Goal: Book appointment/travel/reservation

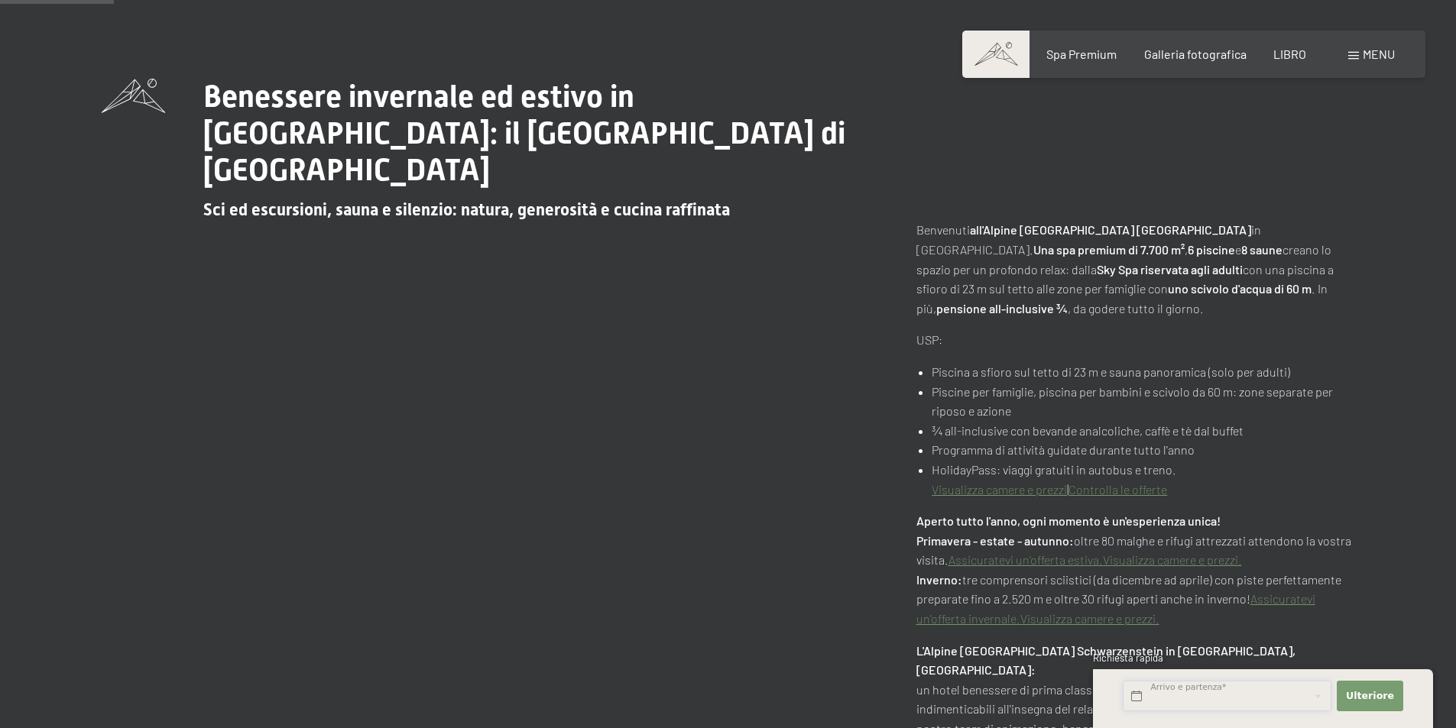
click at [1185, 694] on input "text" at bounding box center [1227, 696] width 209 height 31
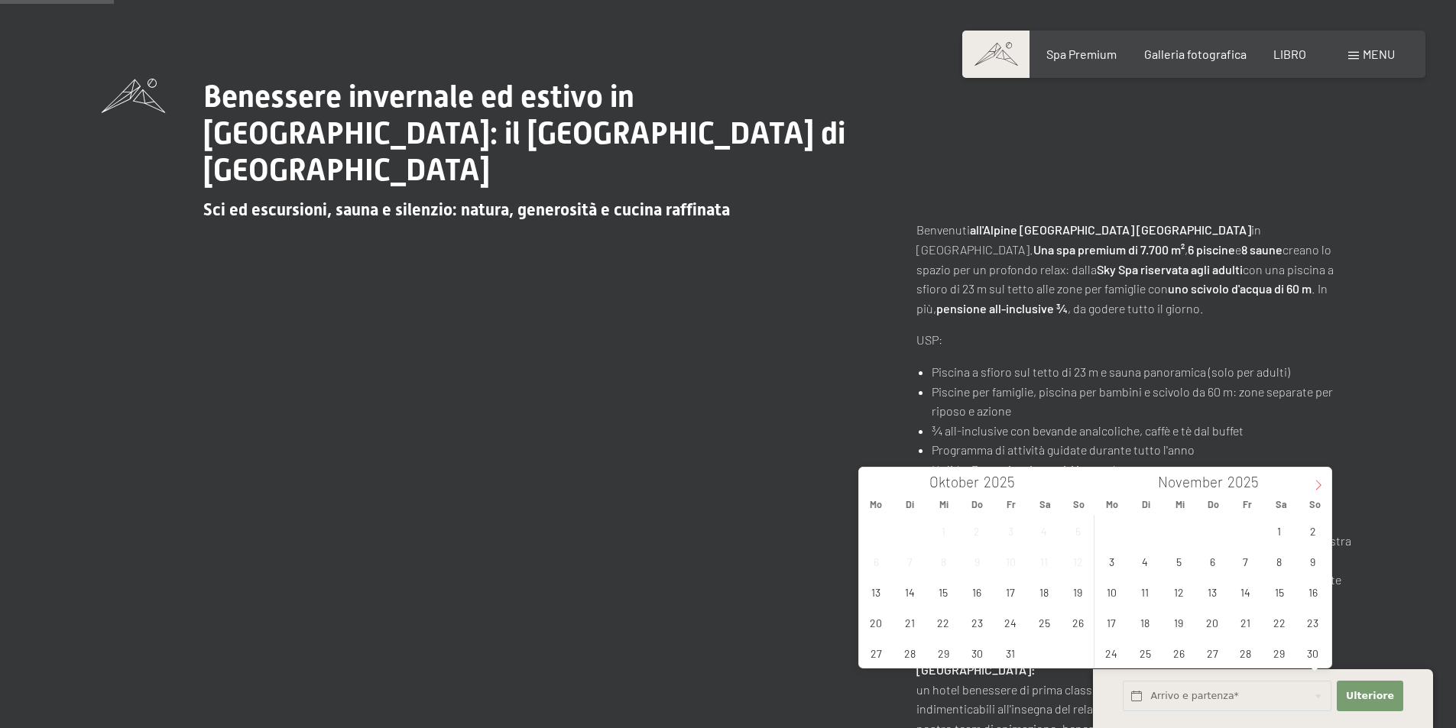
click at [1323, 482] on icon at bounding box center [1318, 485] width 11 height 11
type input "2026"
click at [1282, 533] on span "3" at bounding box center [1279, 531] width 30 height 30
click at [1145, 569] on span "6" at bounding box center [1145, 561] width 30 height 30
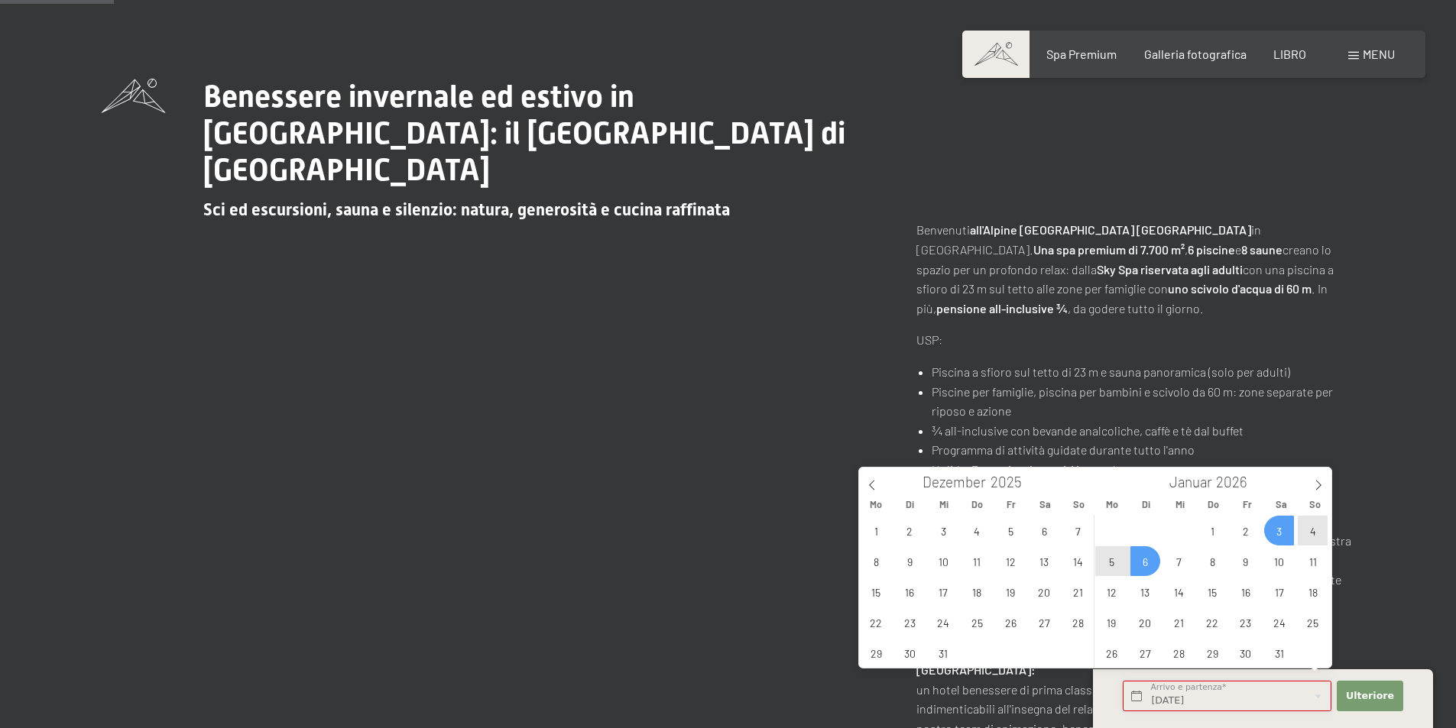
type input "Sa. 03.01.2026 - Di. 06.01.2026"
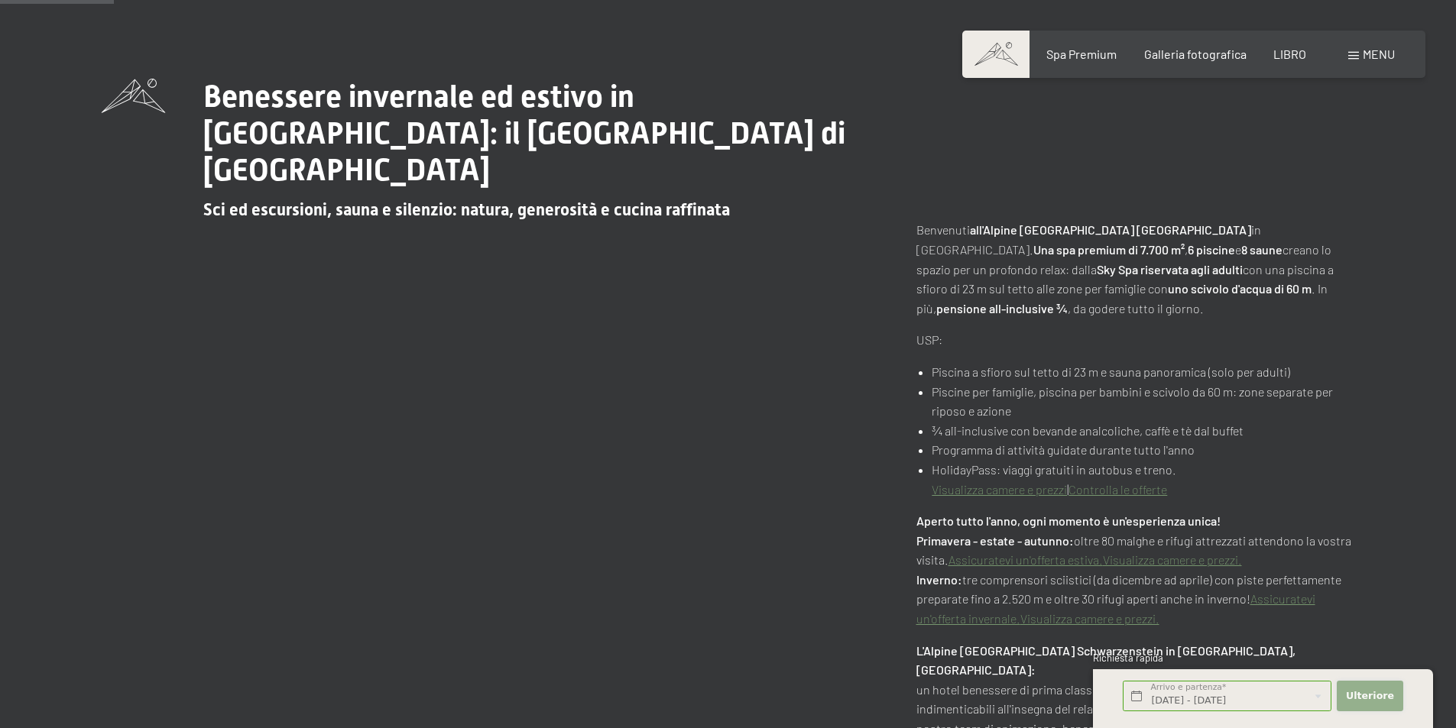
click at [1369, 699] on font "Ulteriore" at bounding box center [1370, 695] width 48 height 11
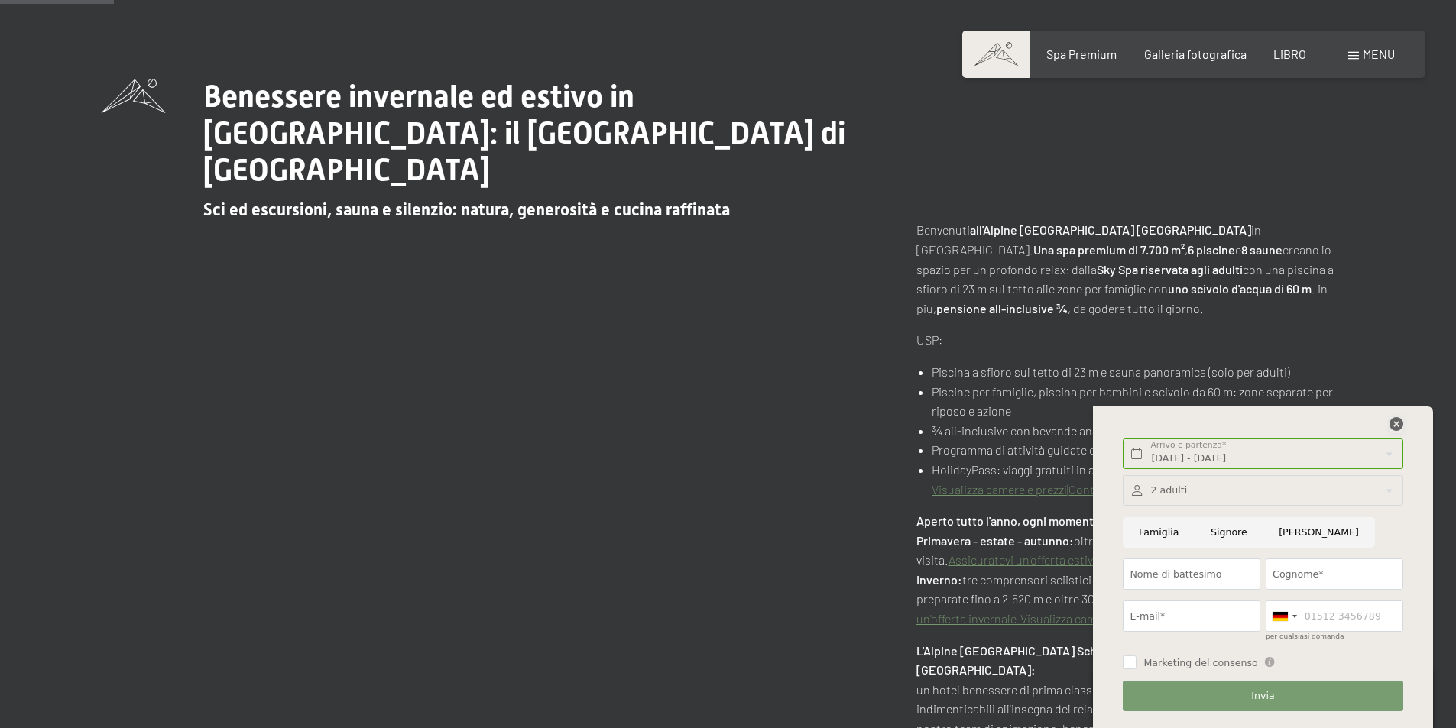
click at [1399, 418] on icon at bounding box center [1397, 424] width 14 height 14
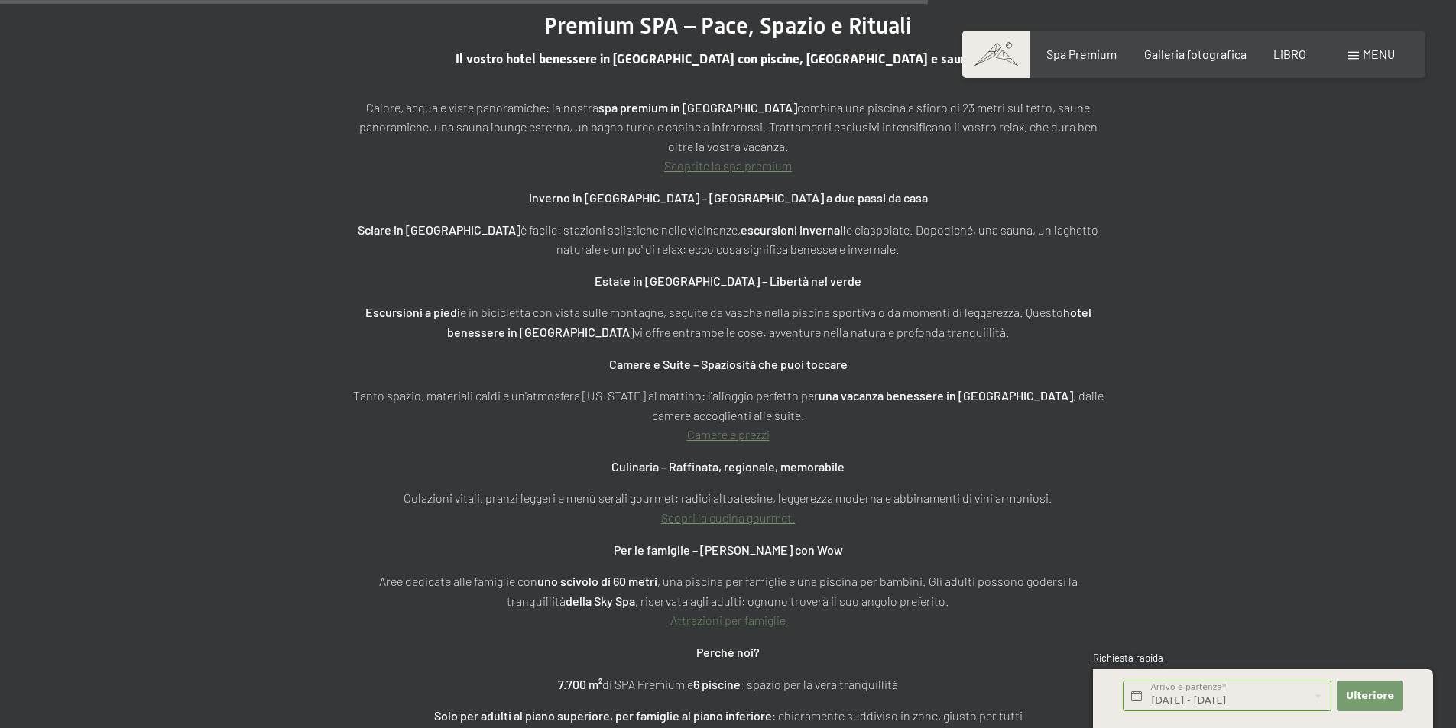
scroll to position [5732, 0]
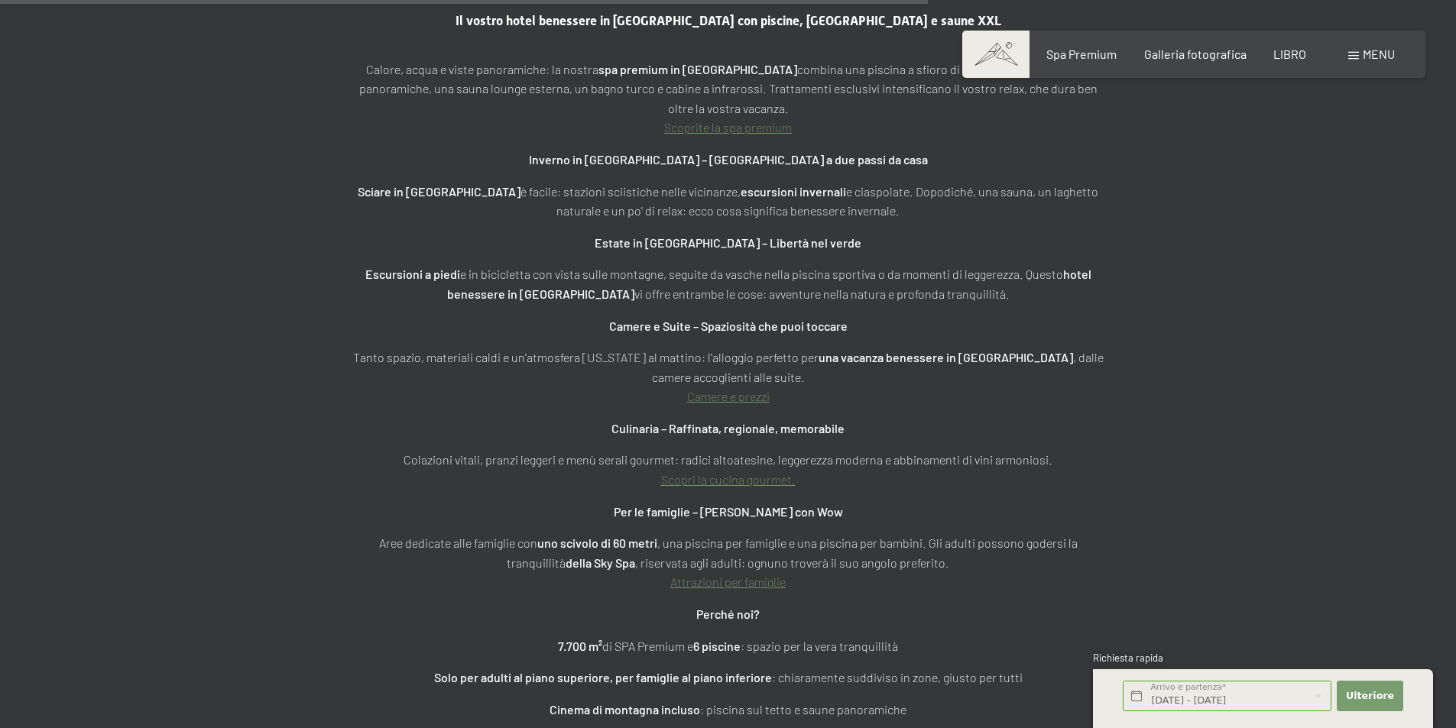
click at [714, 389] on font "Camere e prezzi" at bounding box center [728, 396] width 83 height 15
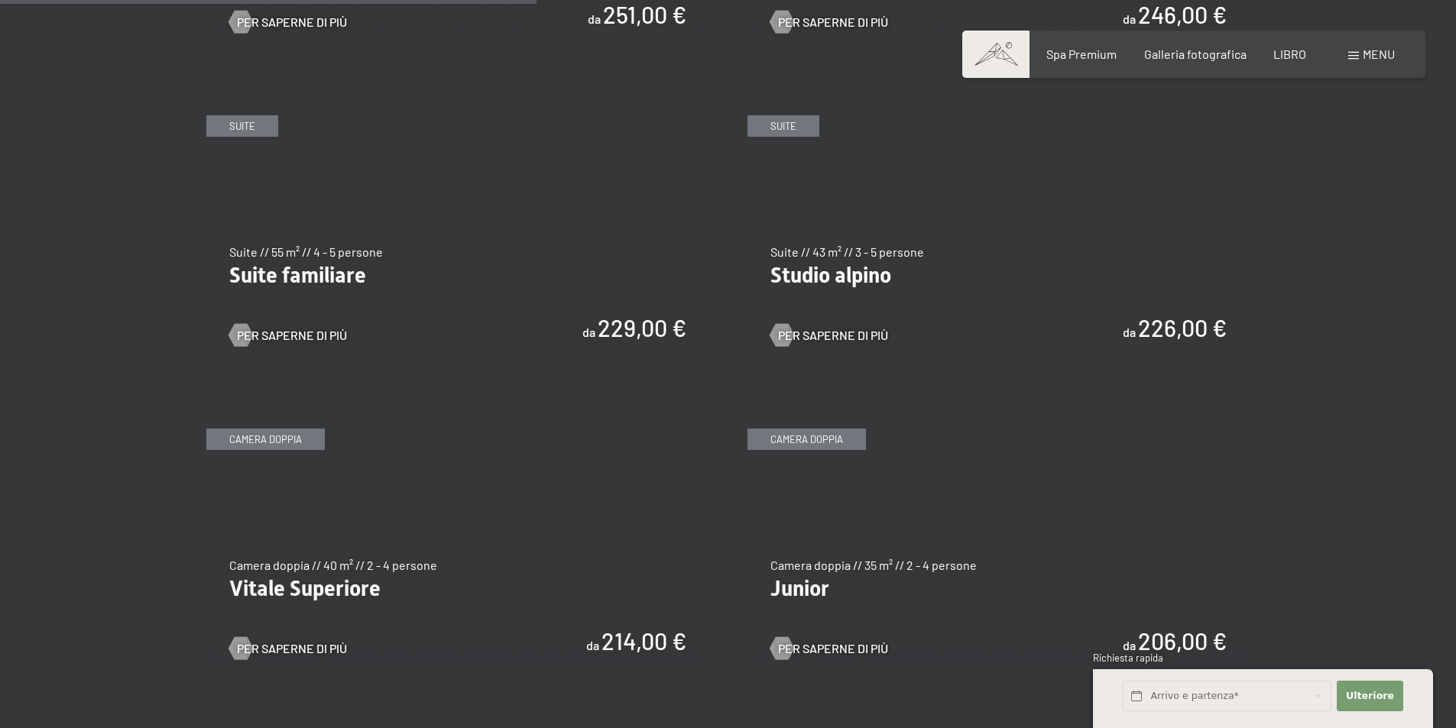
scroll to position [1605, 0]
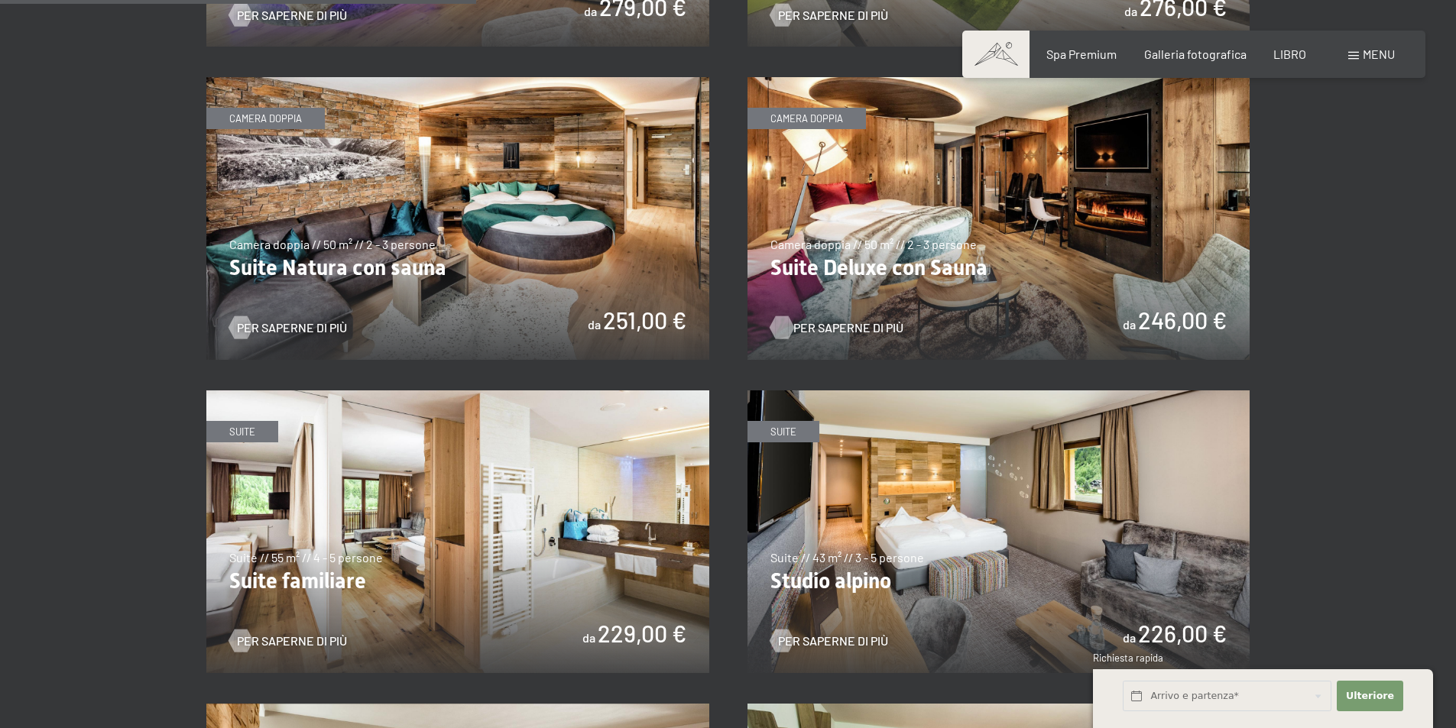
click at [870, 320] on font "Per saperne di più" at bounding box center [848, 327] width 110 height 15
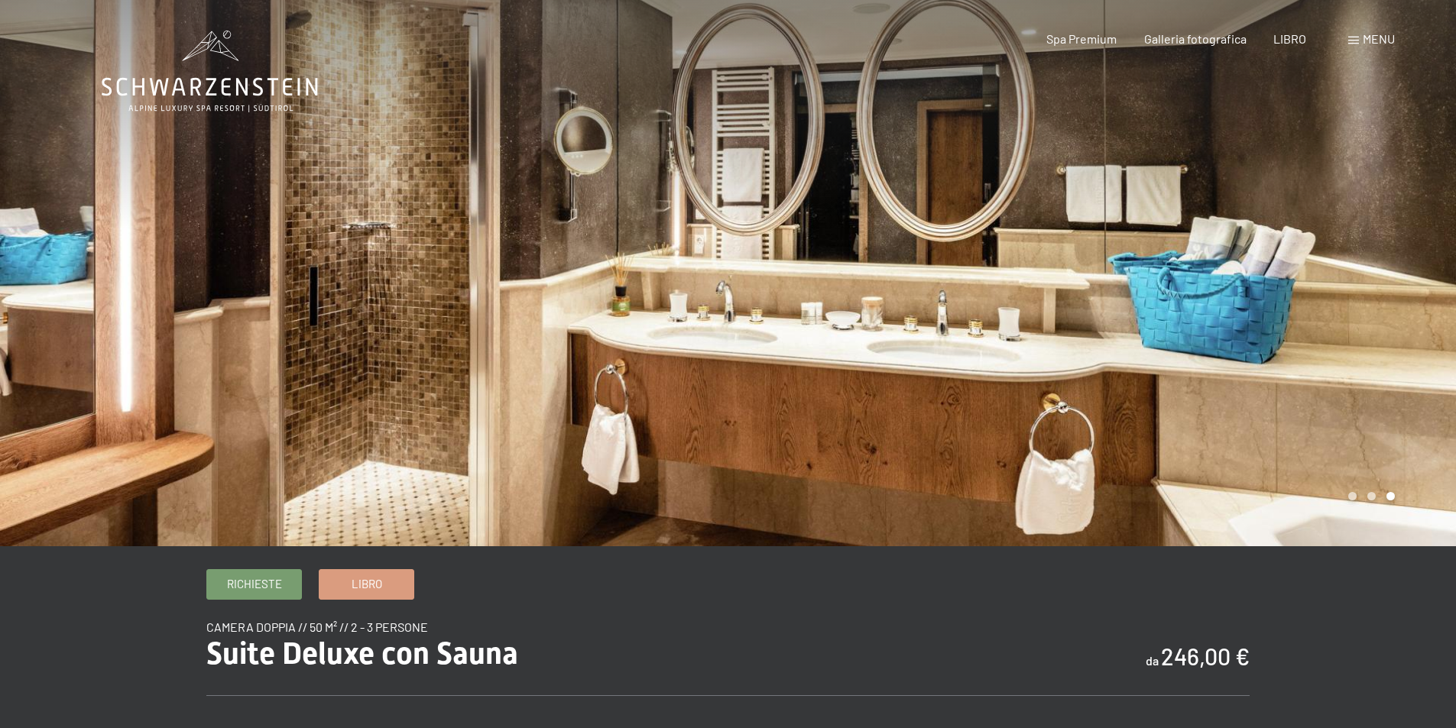
click at [1043, 325] on div at bounding box center [1092, 273] width 728 height 546
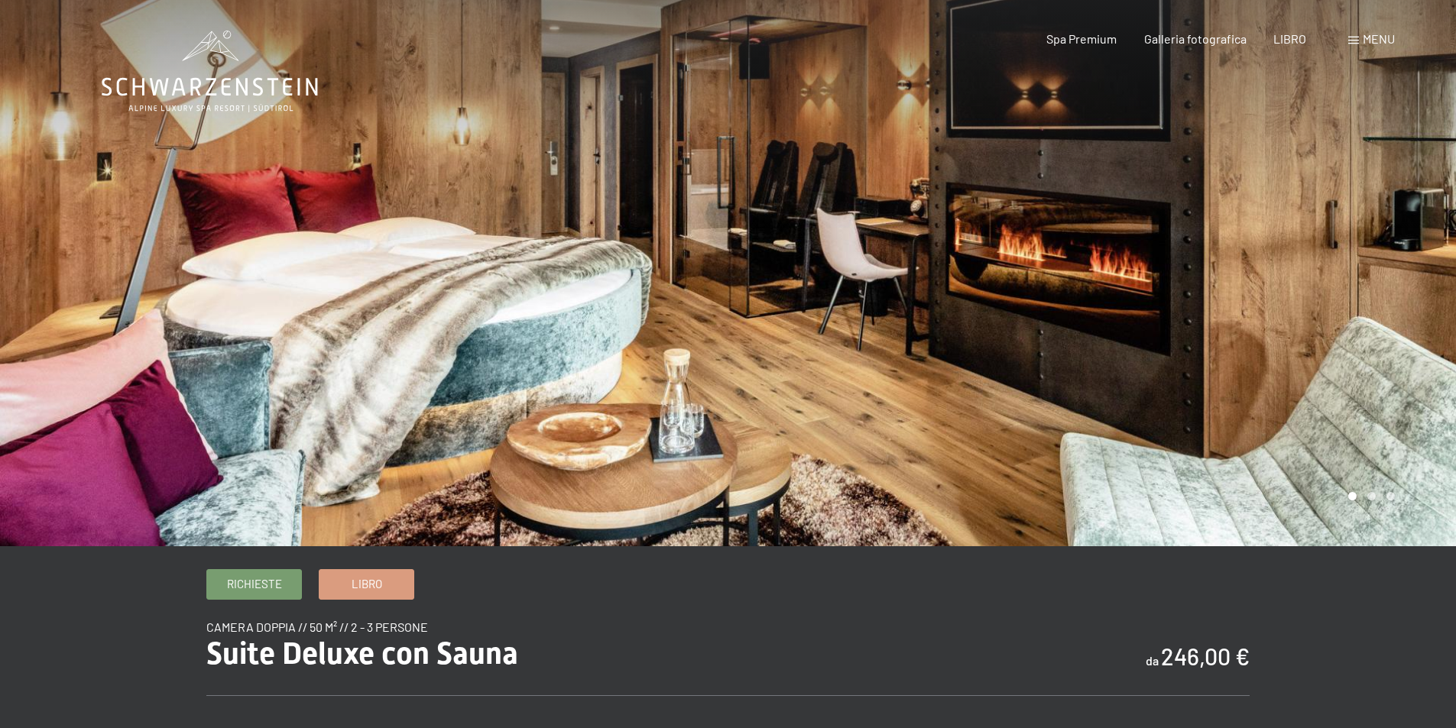
click at [1043, 325] on div at bounding box center [1092, 273] width 728 height 546
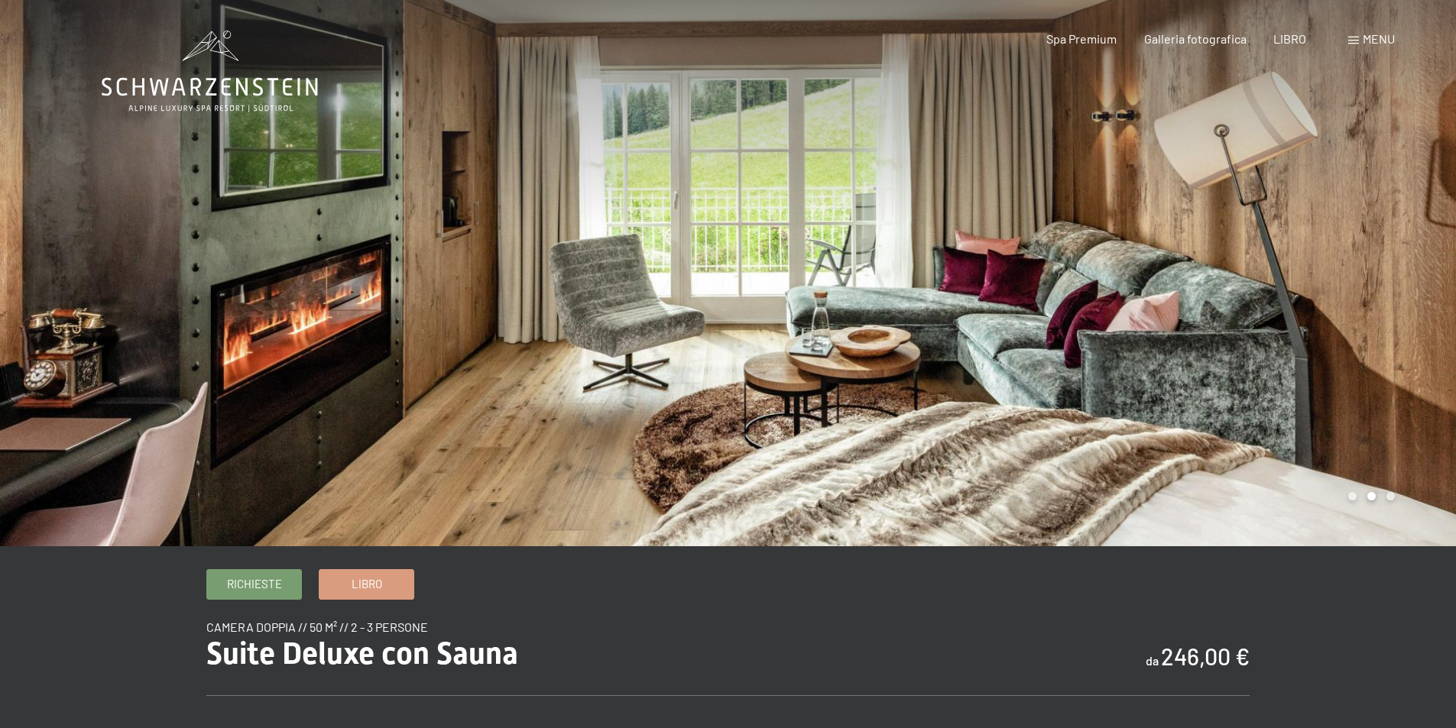
click at [1043, 325] on div at bounding box center [1092, 273] width 728 height 546
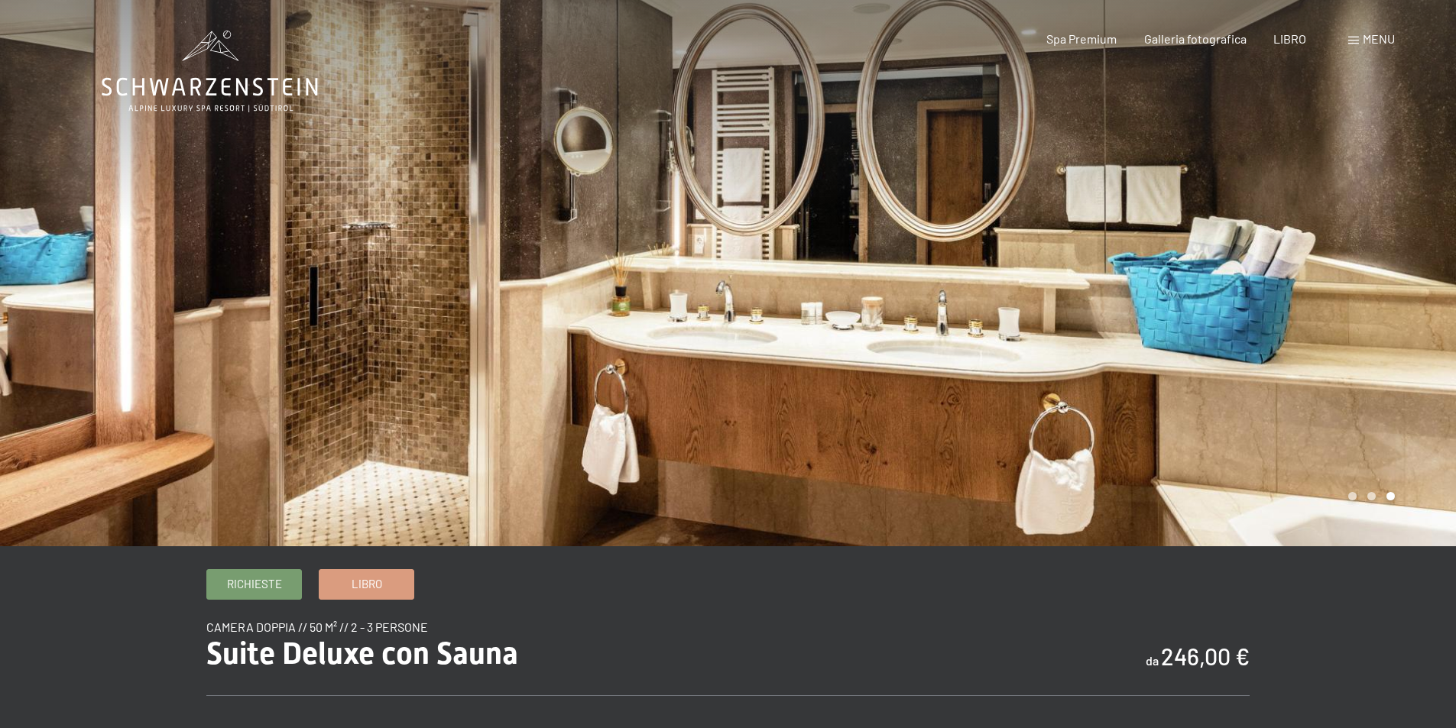
click at [1043, 325] on div at bounding box center [1092, 273] width 728 height 546
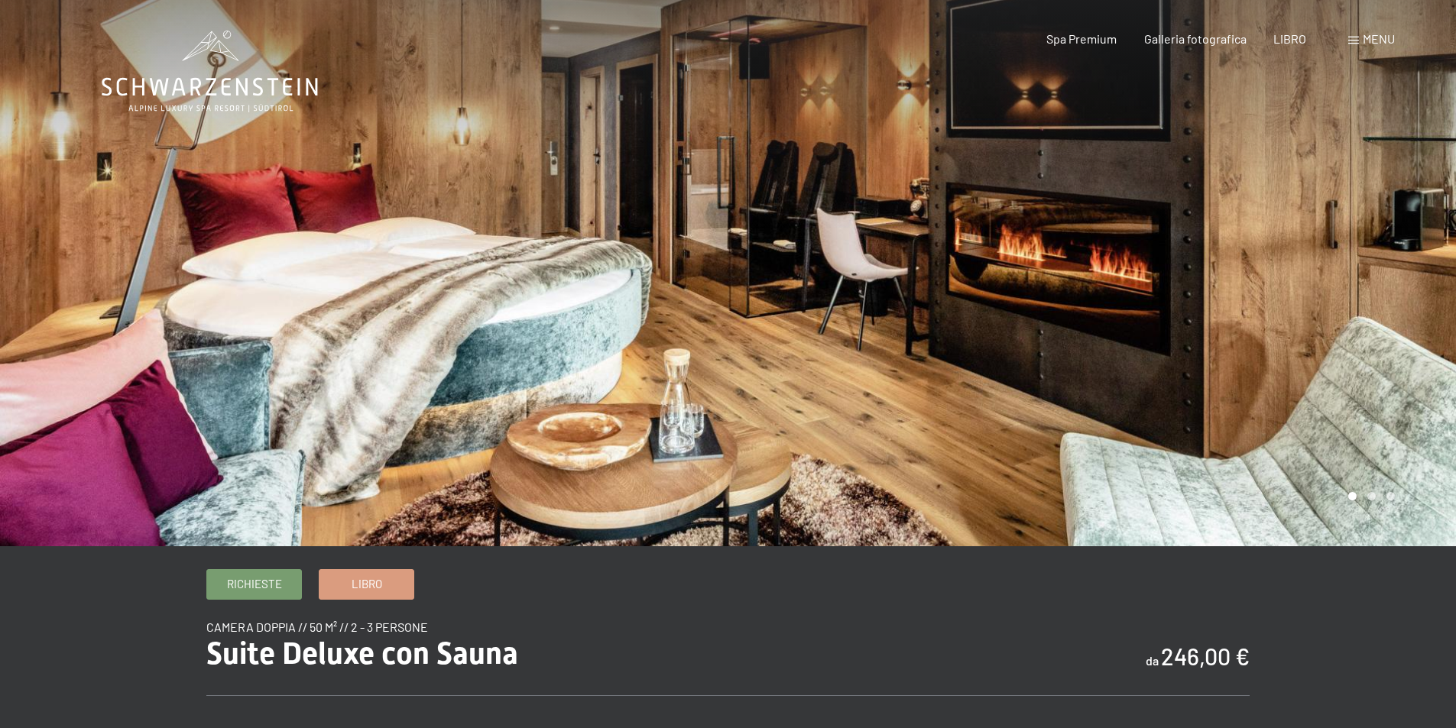
click at [1043, 325] on div at bounding box center [1092, 273] width 728 height 546
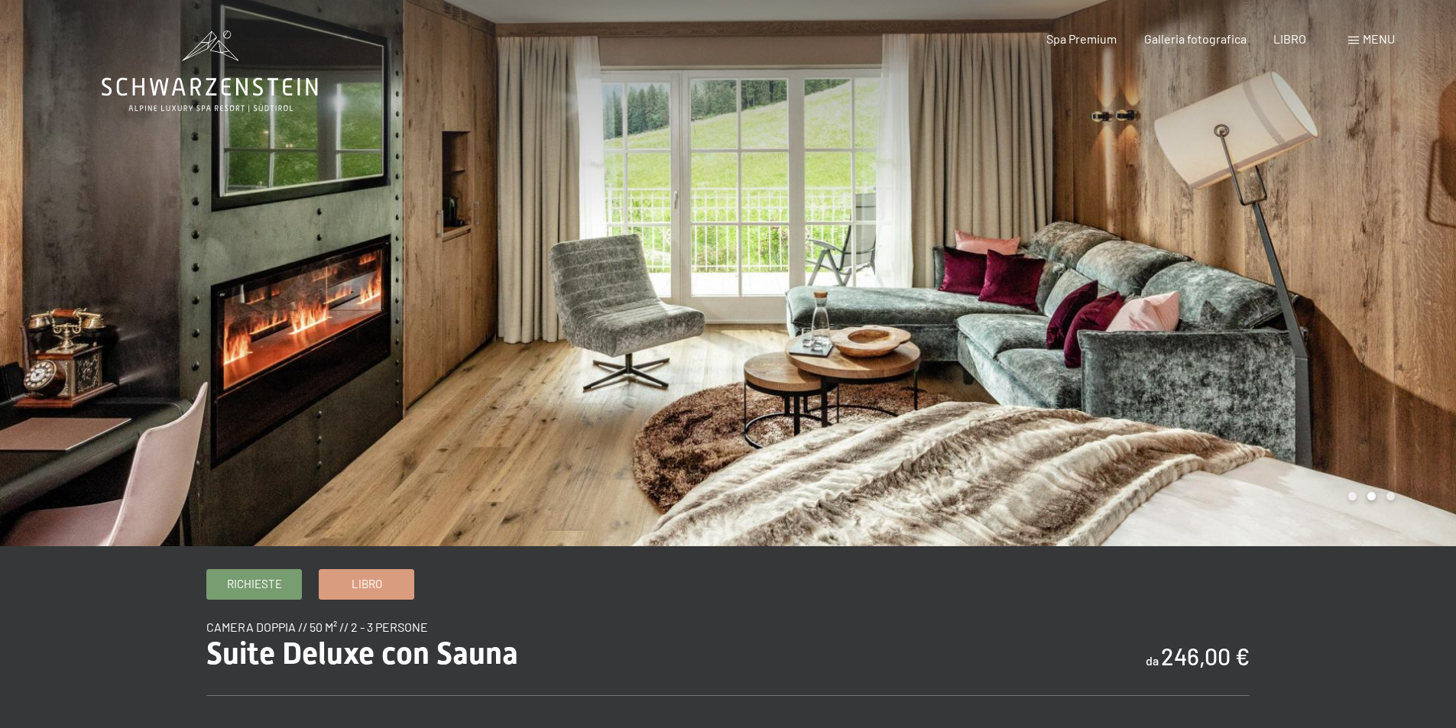
click at [1043, 325] on div at bounding box center [1092, 273] width 728 height 546
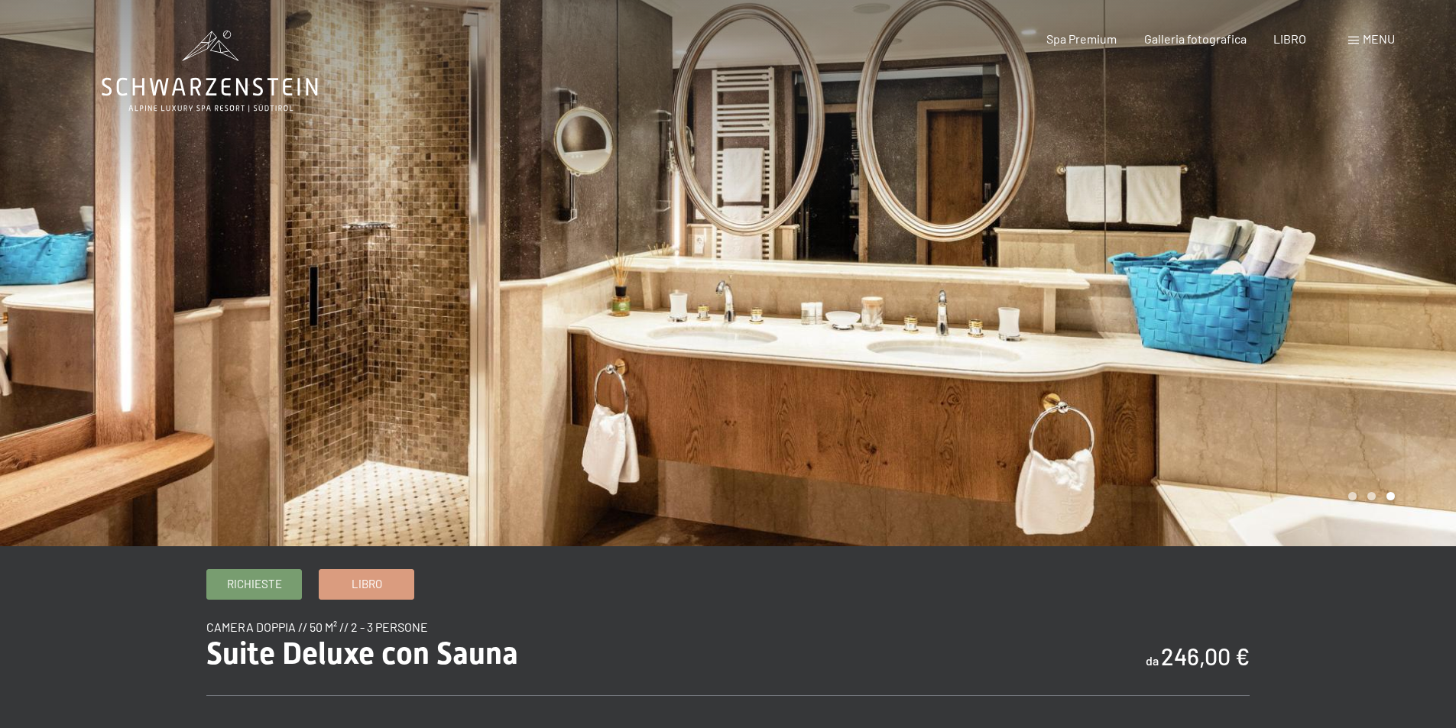
click at [1043, 325] on div at bounding box center [1092, 273] width 728 height 546
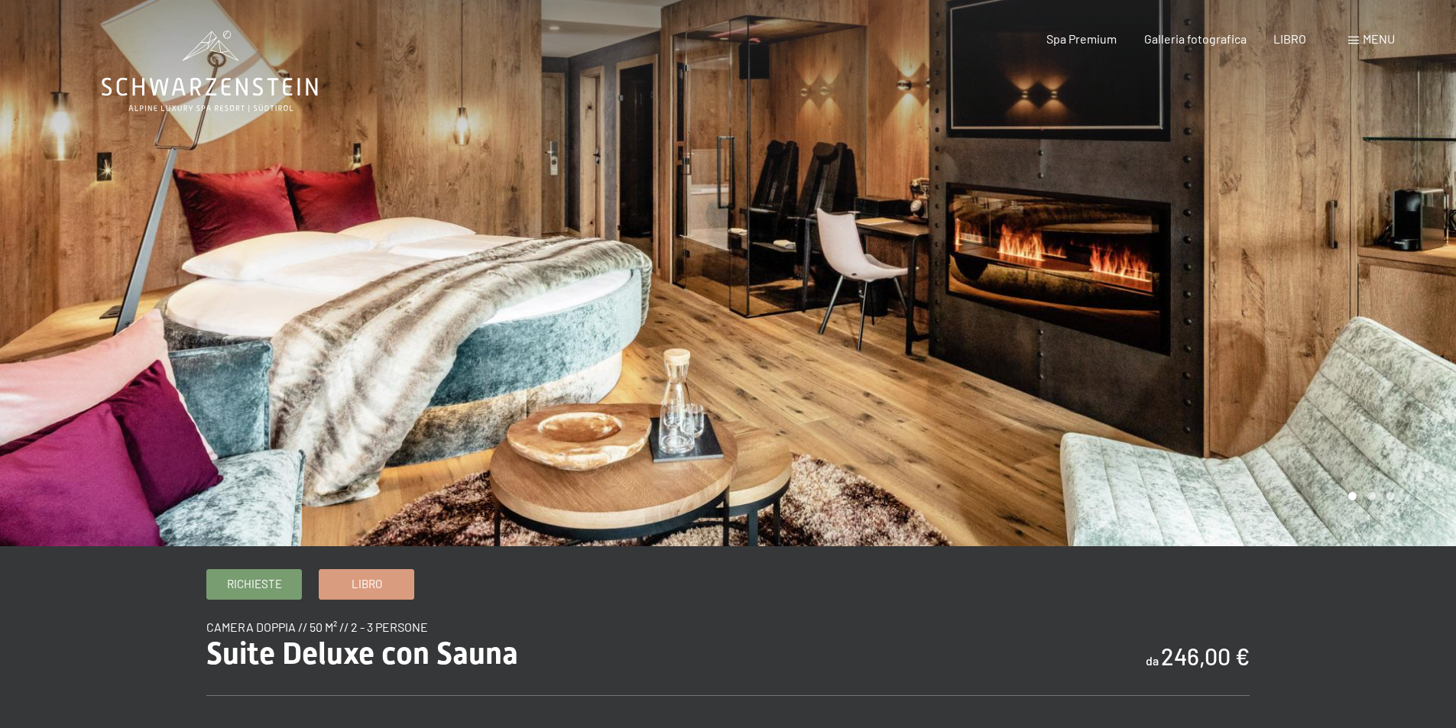
click at [1382, 41] on font "menu" at bounding box center [1379, 38] width 32 height 15
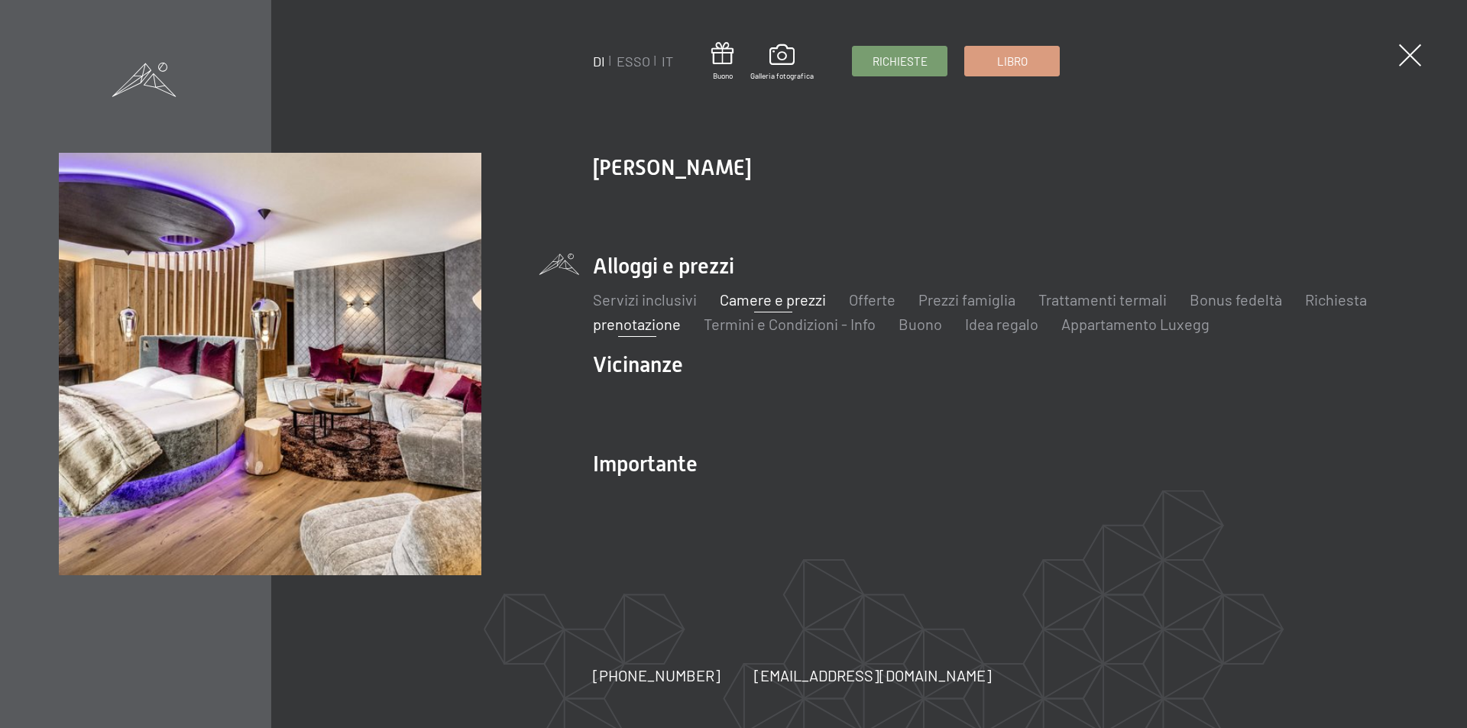
click at [660, 328] on font "prenotazione" at bounding box center [637, 324] width 88 height 18
click at [629, 328] on font "prenotazione" at bounding box center [637, 324] width 88 height 18
click at [647, 324] on font "prenotazione" at bounding box center [637, 324] width 88 height 18
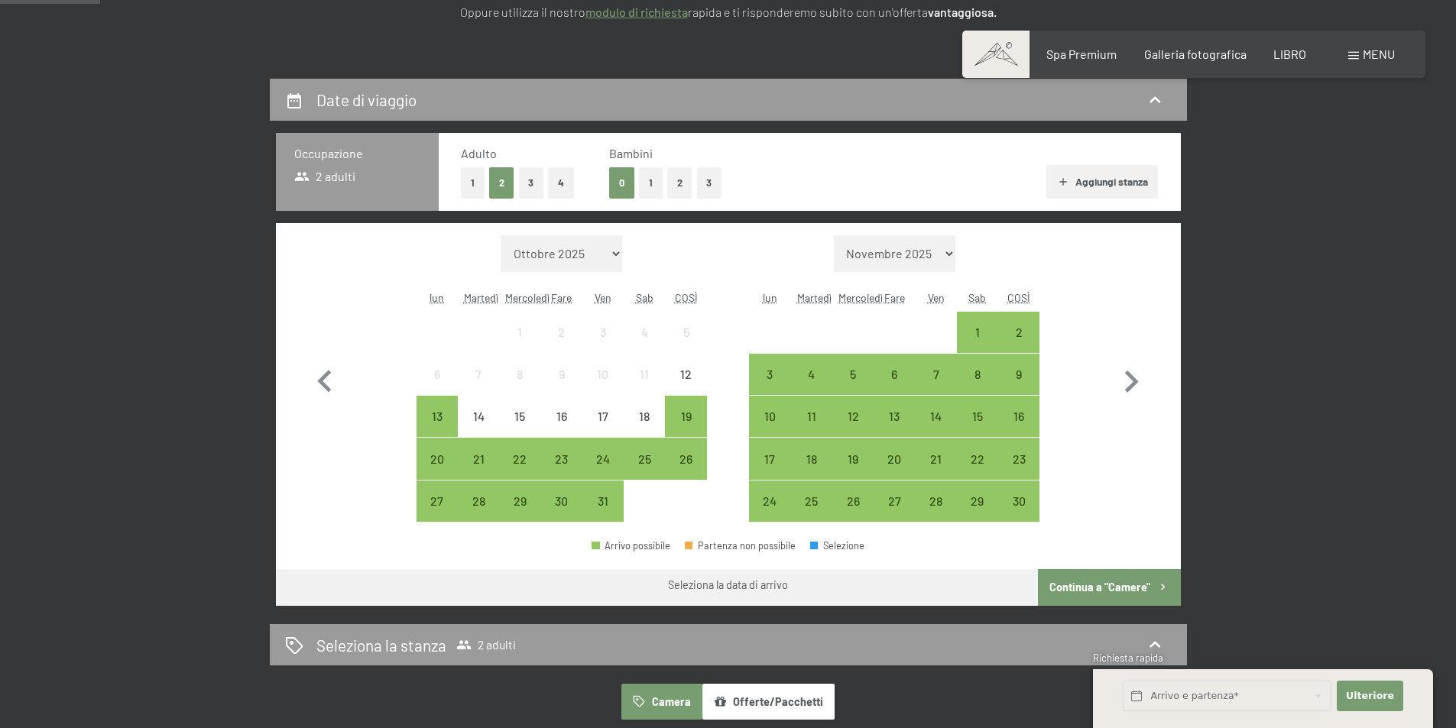
scroll to position [382, 0]
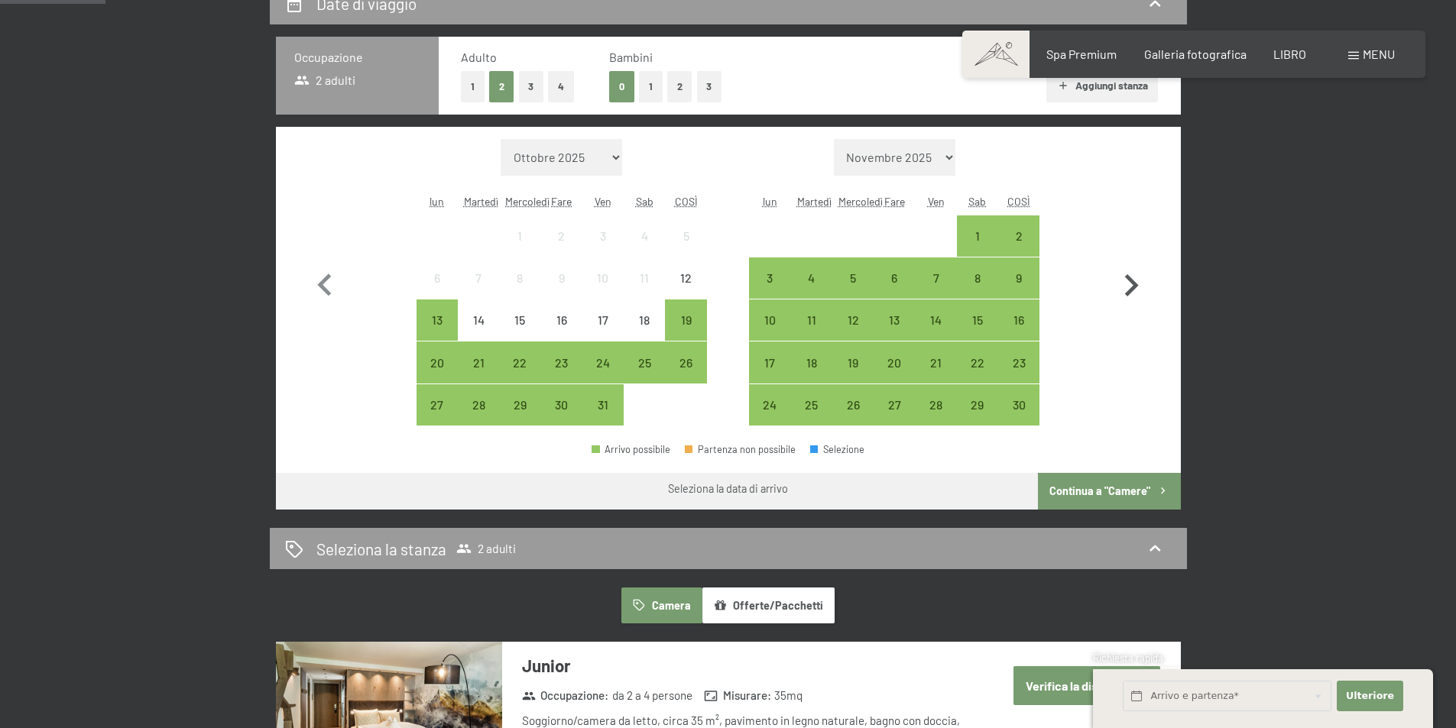
click at [1133, 285] on icon "button" at bounding box center [1131, 286] width 44 height 44
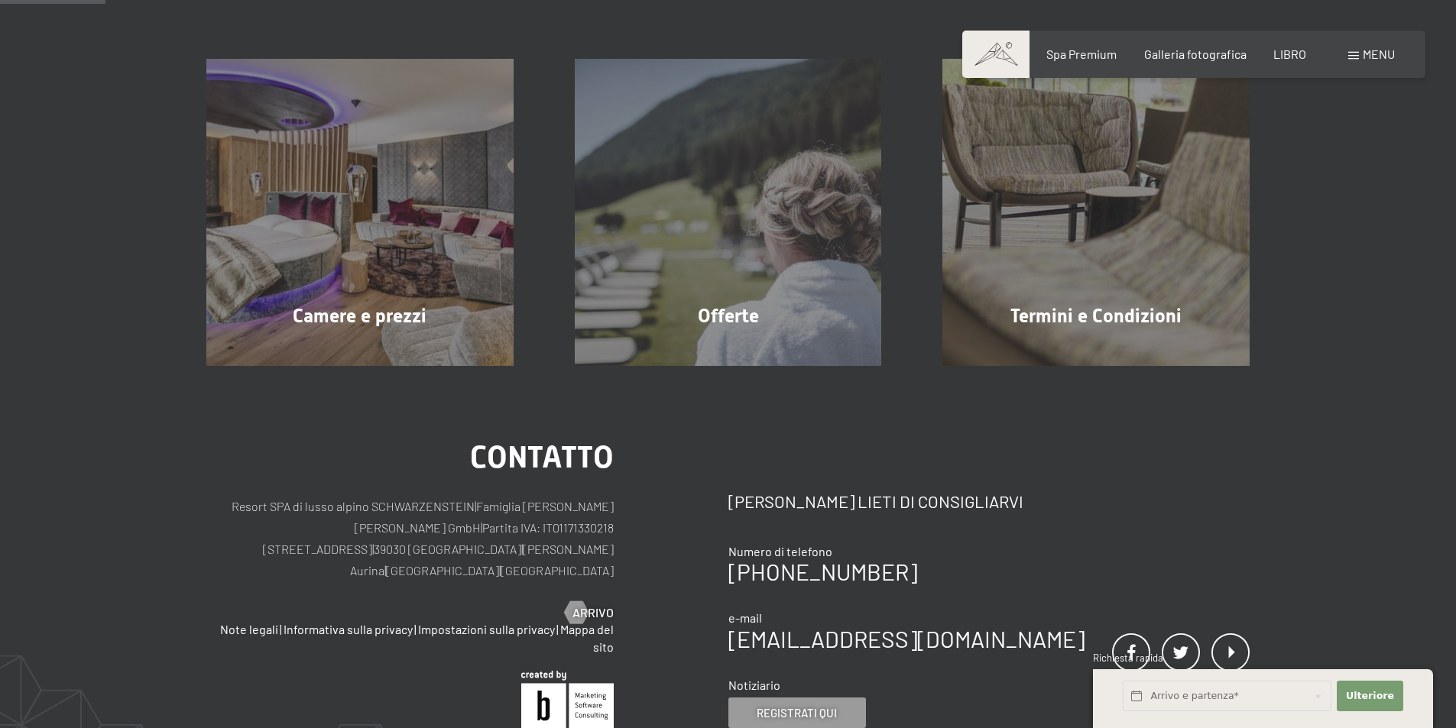
click at [1133, 305] on font "Termini e Condizioni" at bounding box center [1095, 316] width 171 height 22
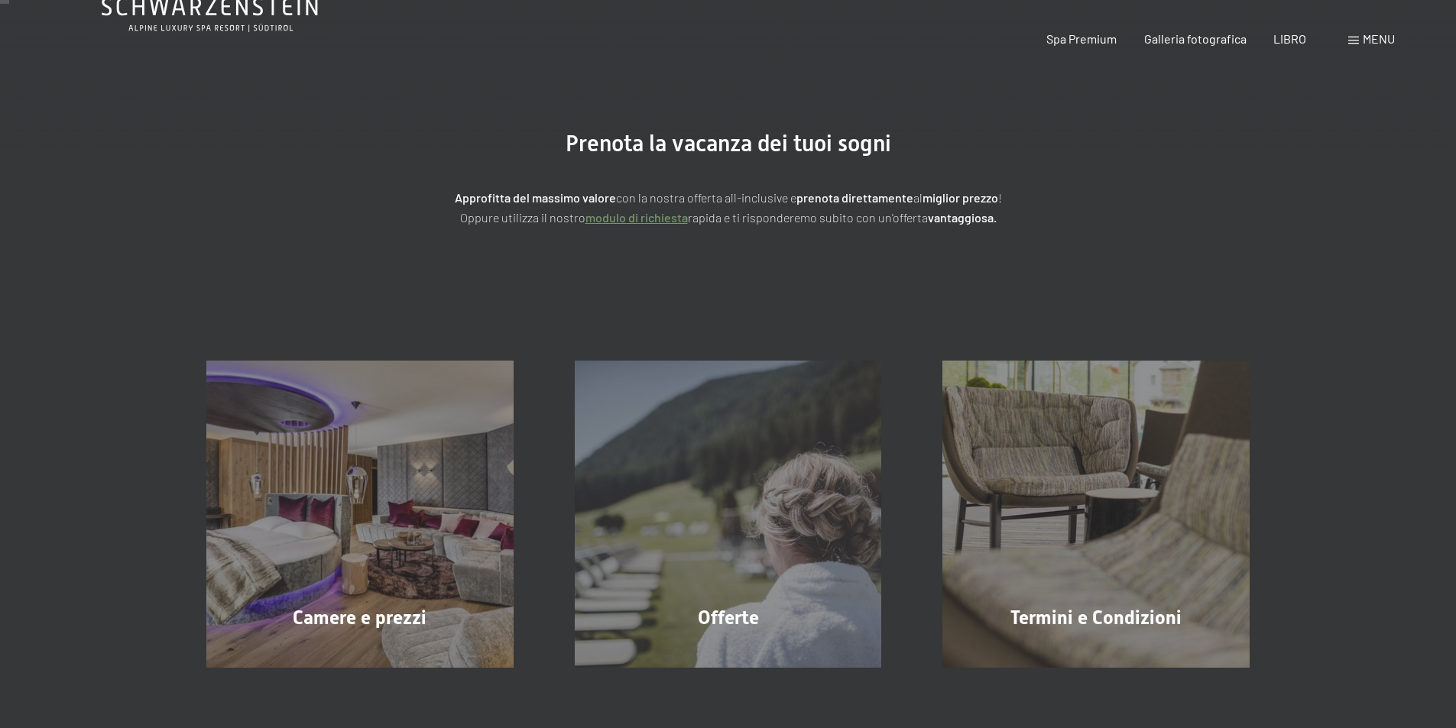
scroll to position [0, 0]
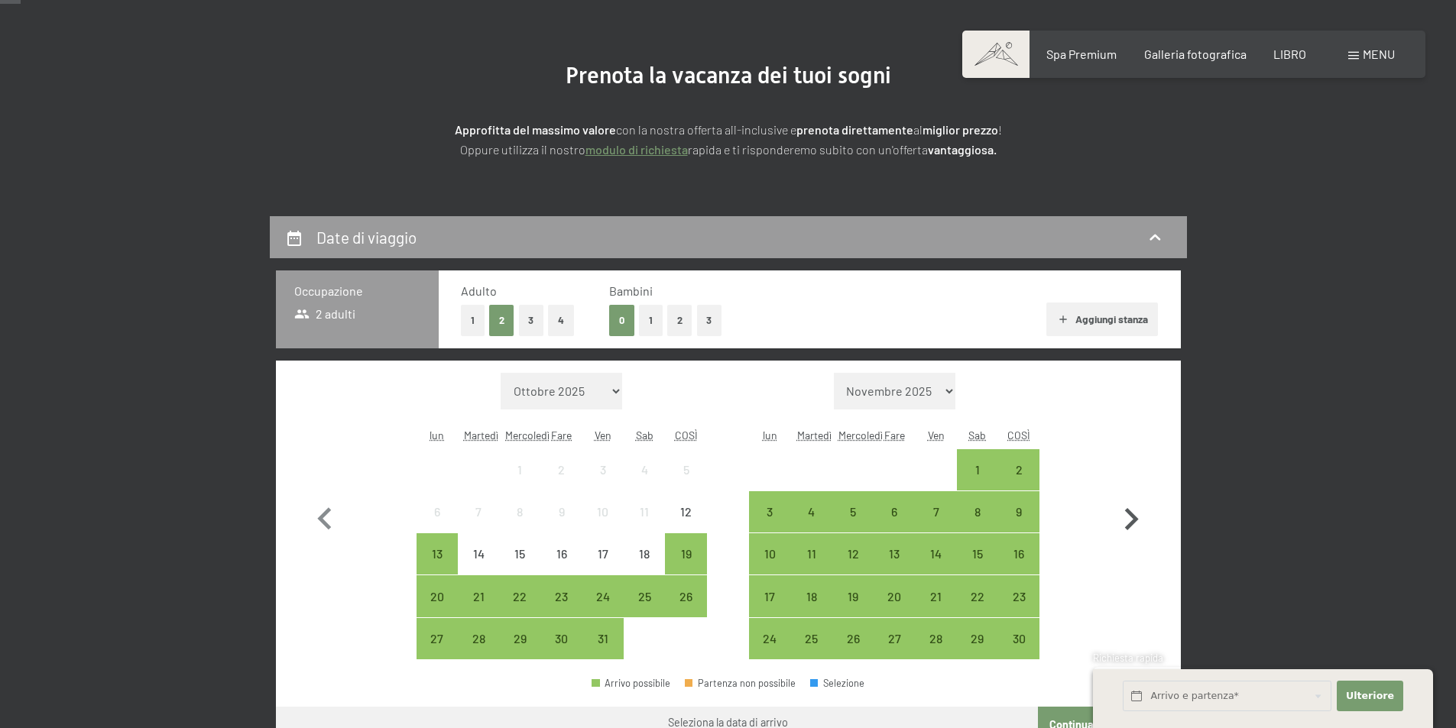
scroll to position [229, 0]
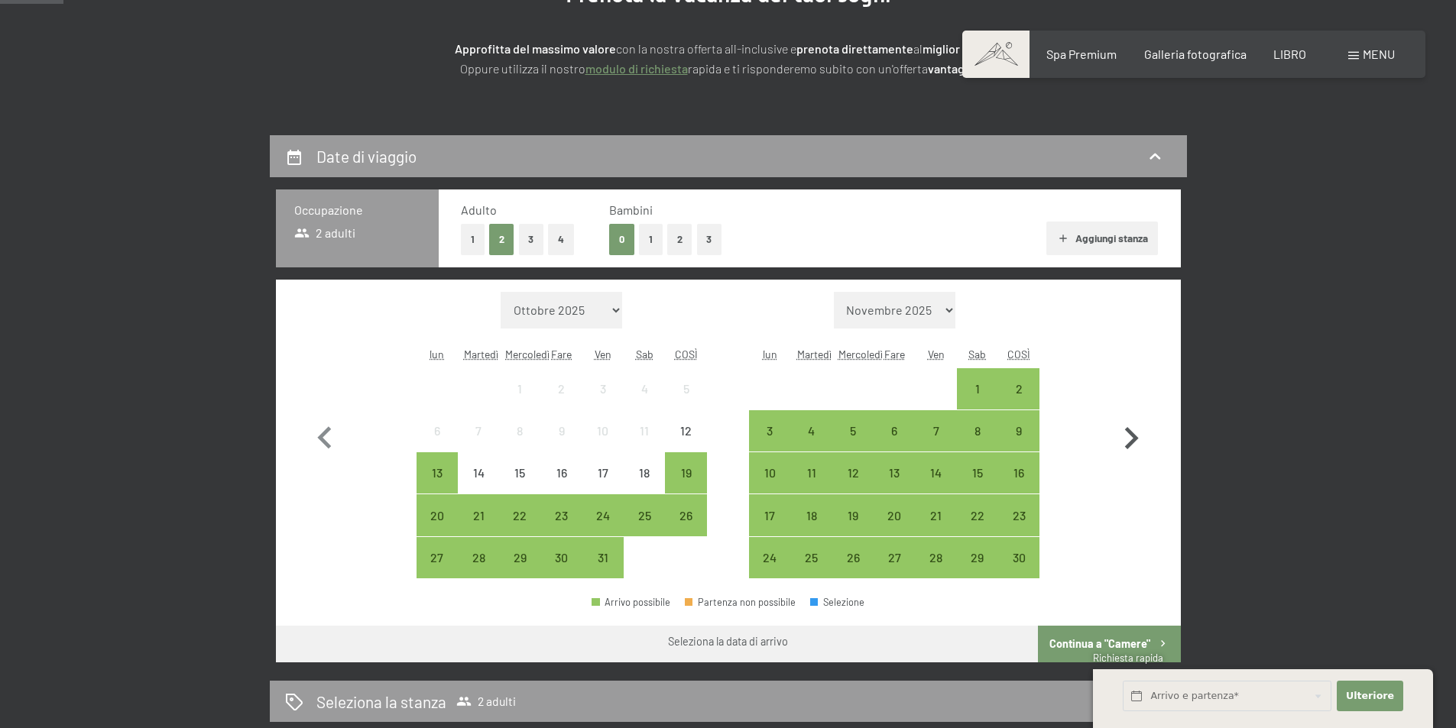
click at [1133, 436] on icon "button" at bounding box center [1132, 438] width 14 height 22
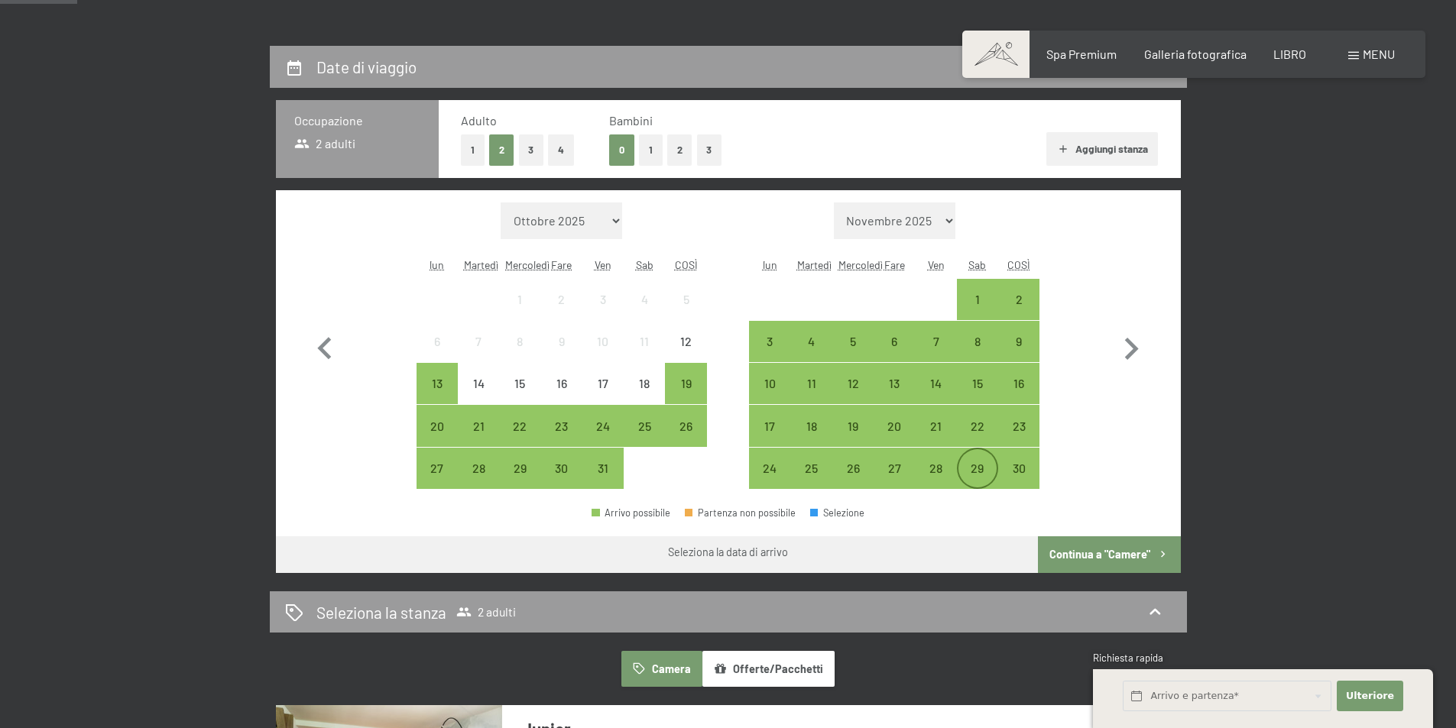
scroll to position [382, 0]
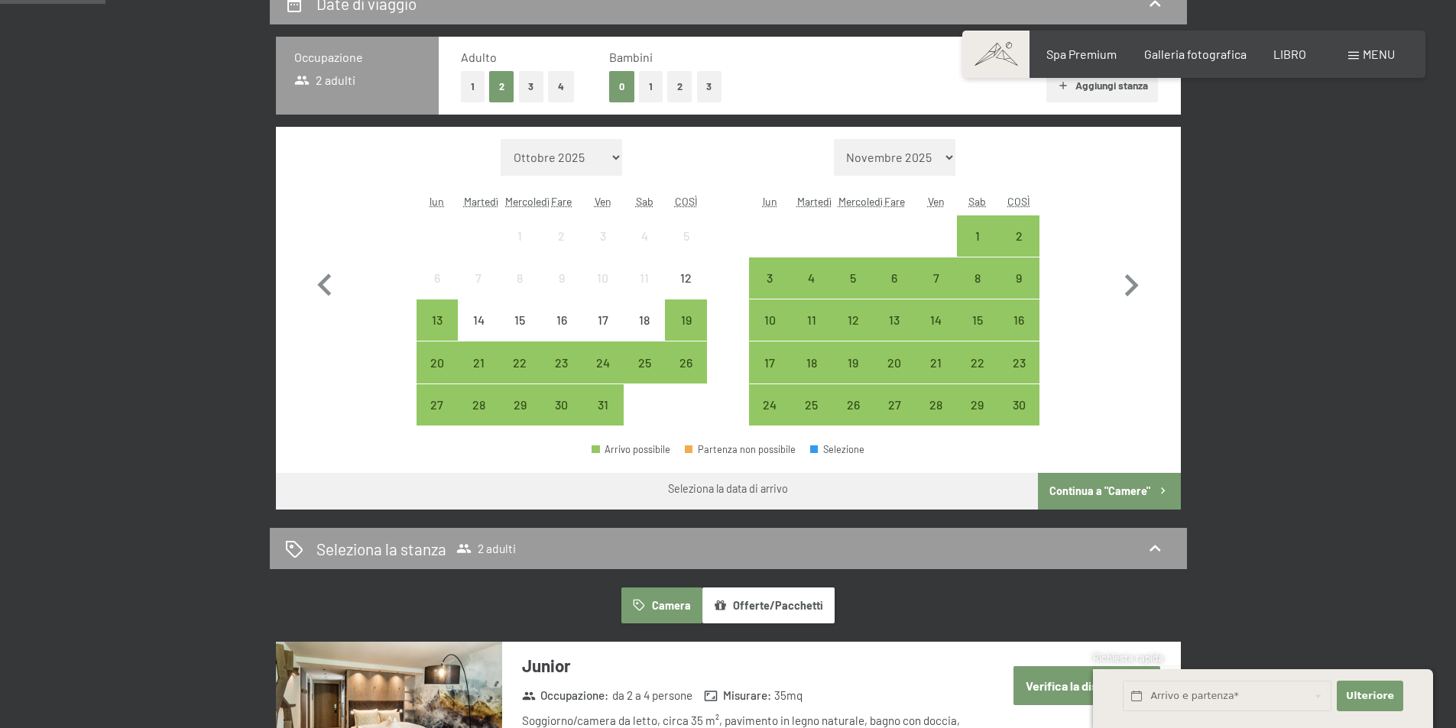
click at [949, 157] on select "Novembre 2025 Dicembre 2025 Gennaio 2026 Febbraio 2026 Marzo 2026 Aprile 2026 M…" at bounding box center [895, 157] width 122 height 37
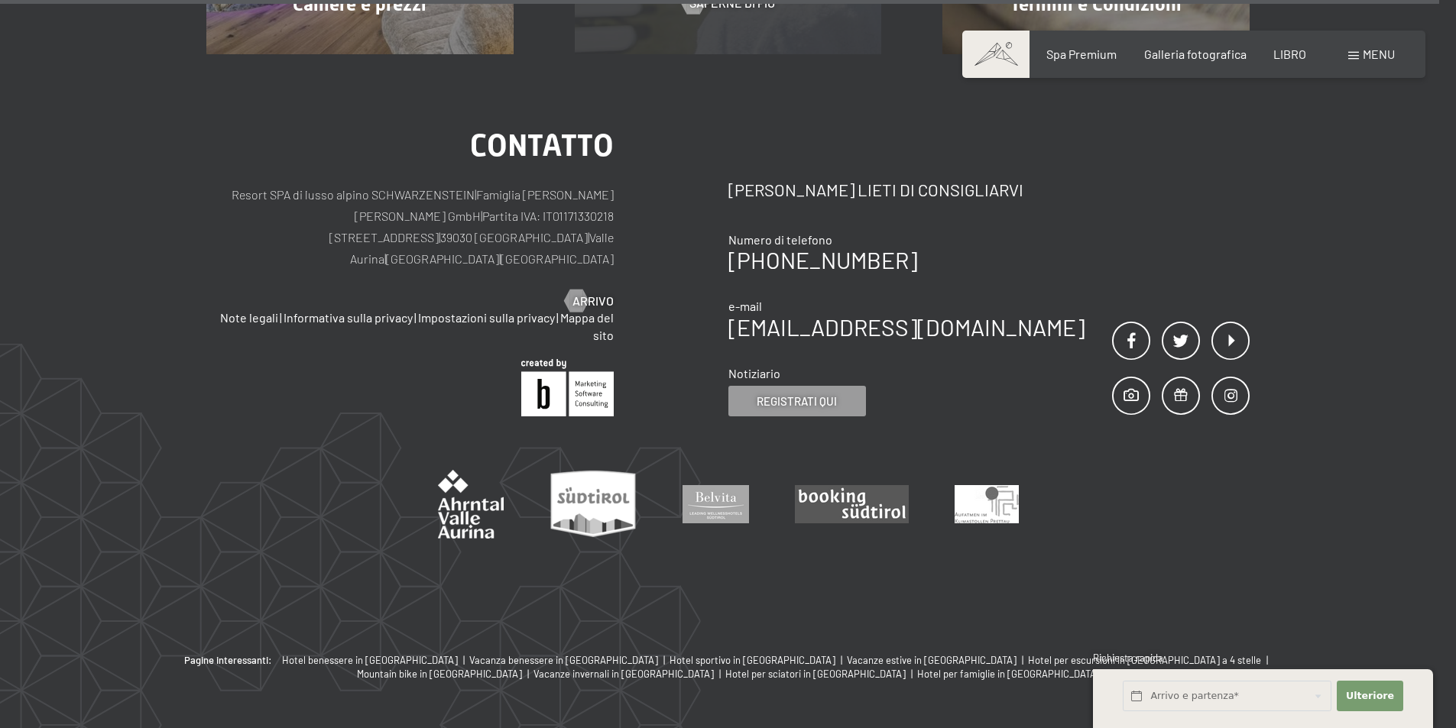
scroll to position [742, 0]
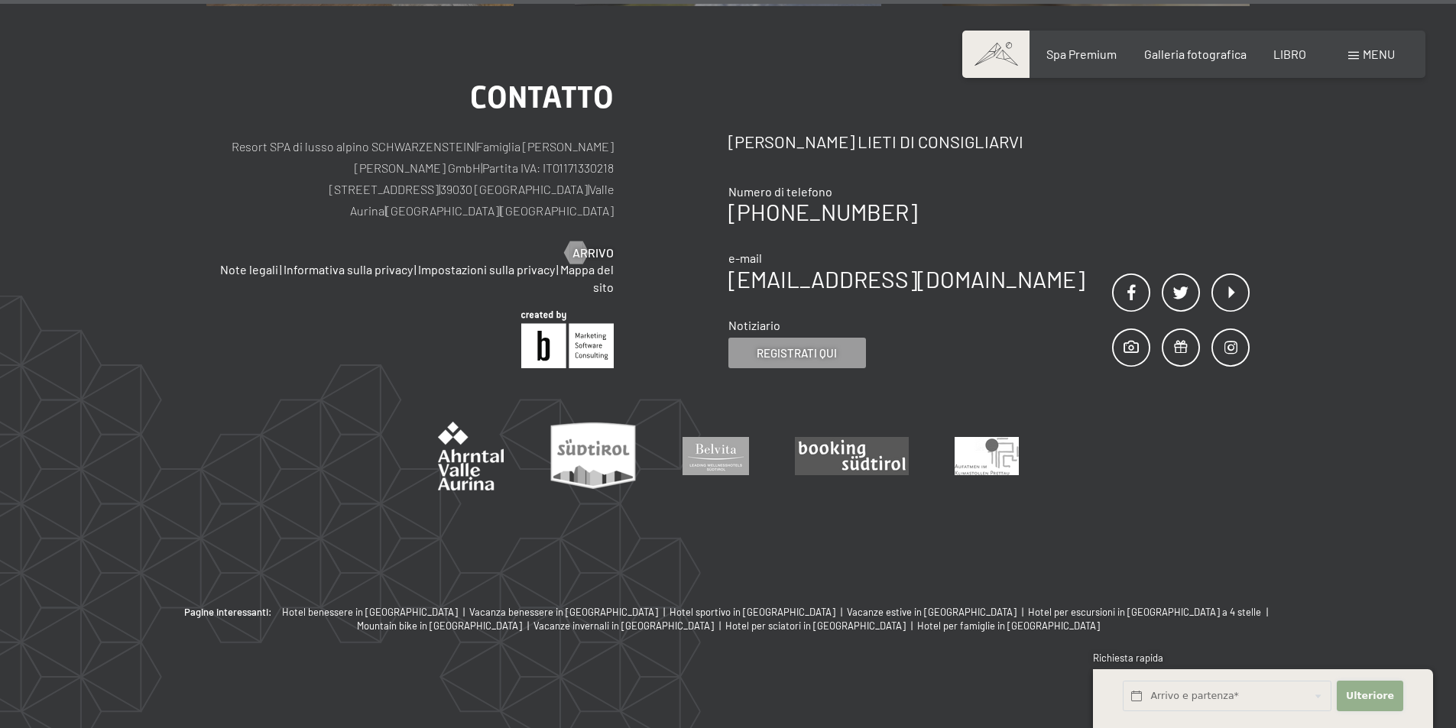
click at [1383, 700] on font "Ulteriore" at bounding box center [1370, 695] width 48 height 11
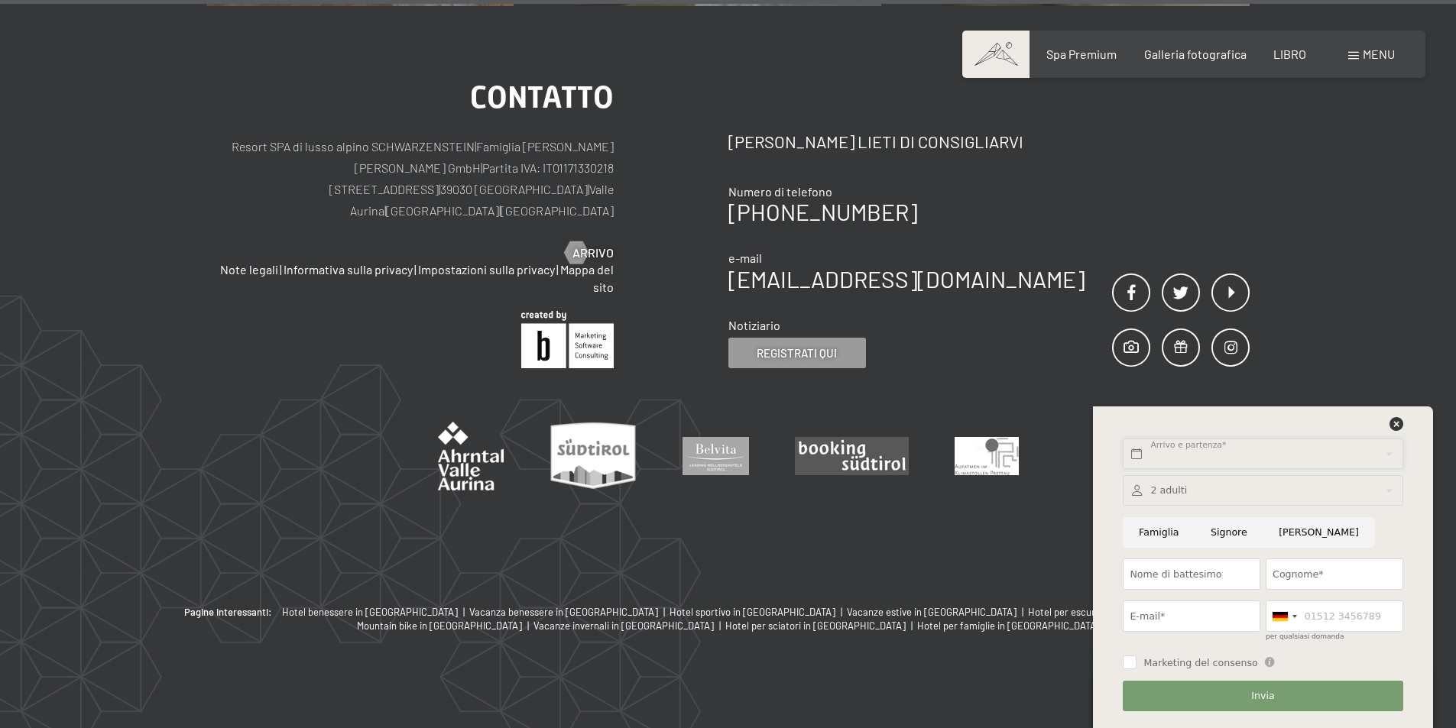
click at [1143, 448] on input "text" at bounding box center [1263, 454] width 280 height 31
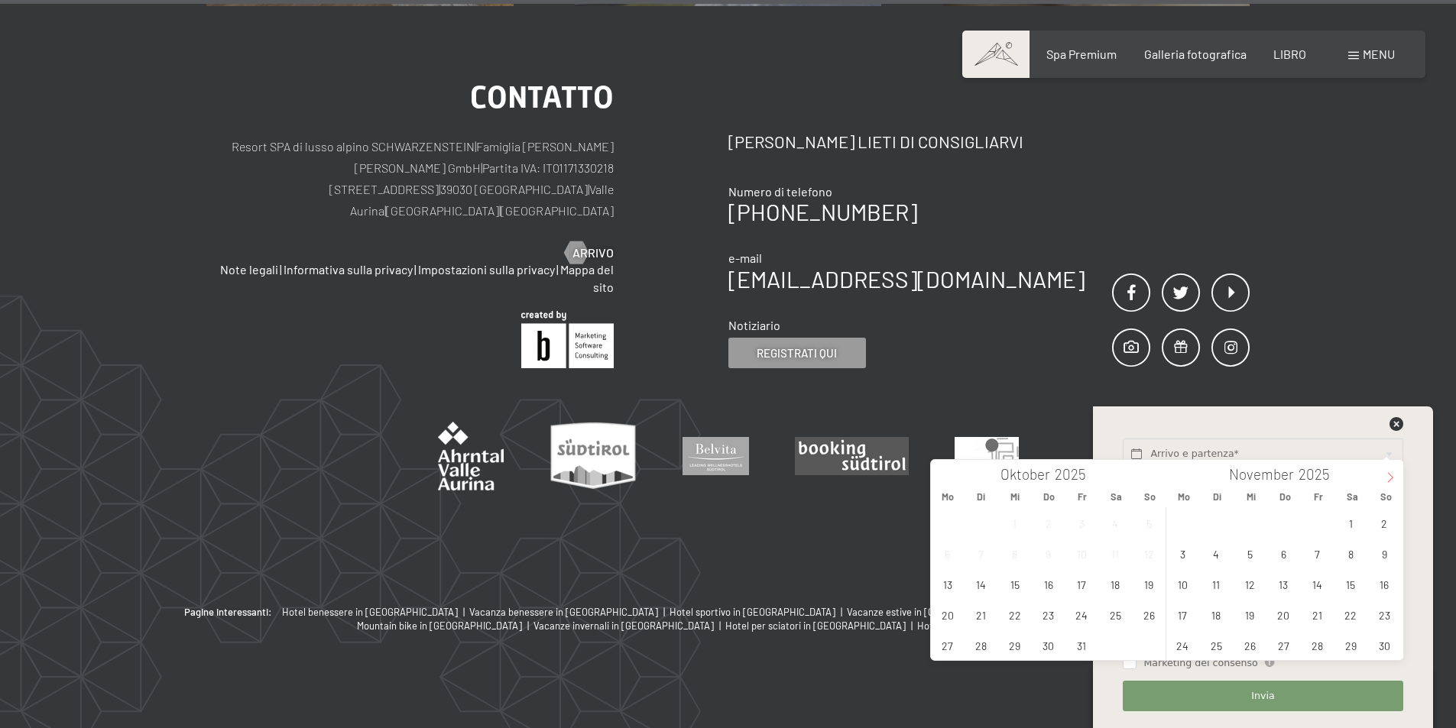
click at [1390, 477] on icon at bounding box center [1390, 477] width 11 height 11
type input "2026"
click at [1355, 523] on span "3" at bounding box center [1351, 523] width 30 height 30
click at [1219, 557] on span "6" at bounding box center [1216, 554] width 30 height 30
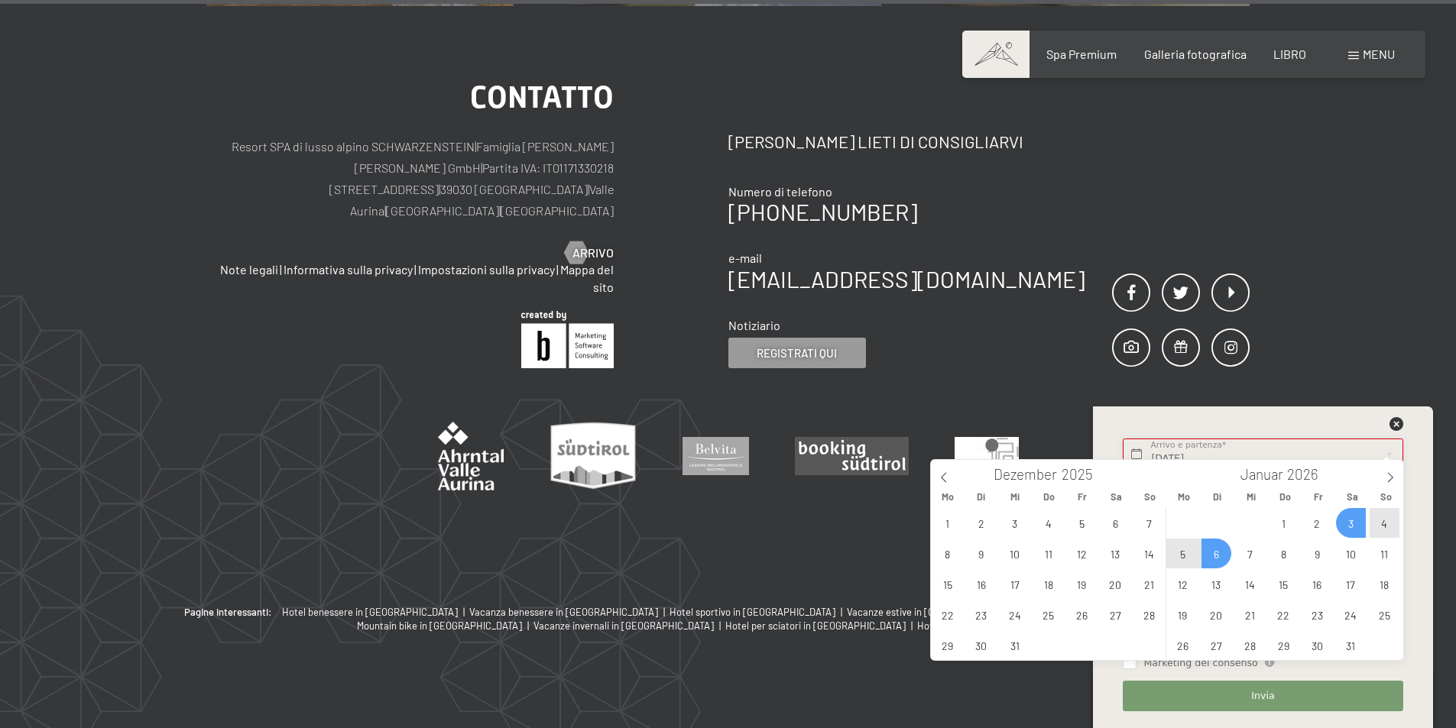
type input "Sa. 03.01.2026 - Di. 06.01.2026"
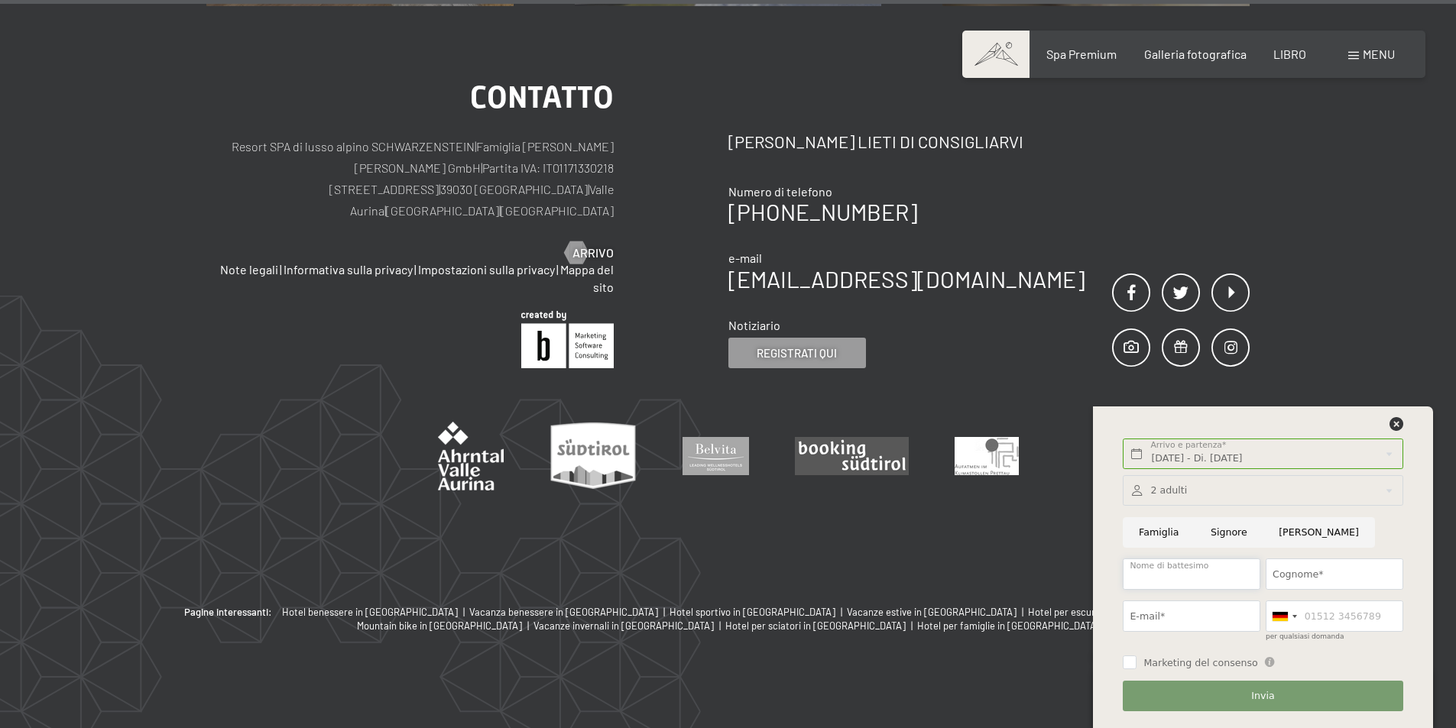
click at [1223, 576] on input "Nome di battesimo" at bounding box center [1192, 574] width 138 height 31
type input "chiara"
type input "cingano"
type input "soledimaggio26@libero.it"
type input "3404630218"
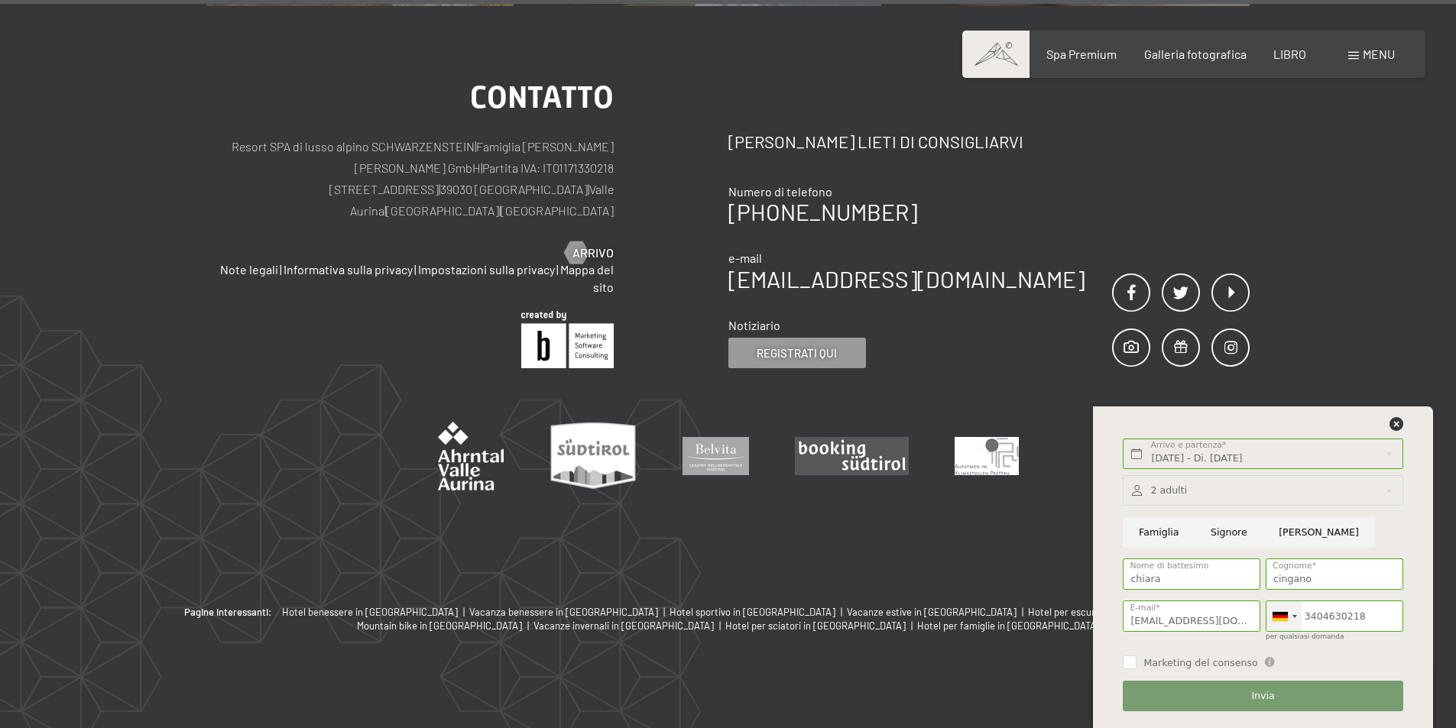
click at [1298, 620] on div at bounding box center [1283, 617] width 35 height 30
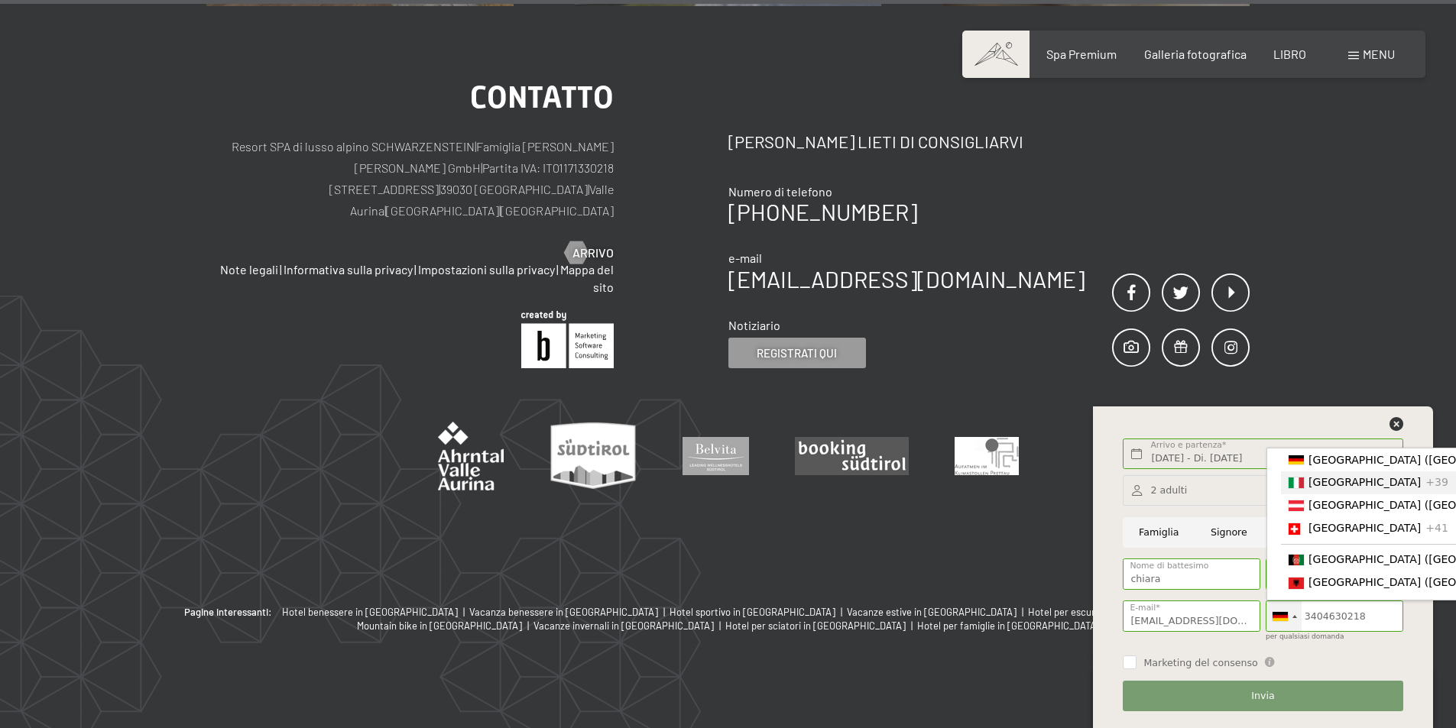
click at [1295, 485] on div "Elenco dei paesi" at bounding box center [1296, 483] width 15 height 11
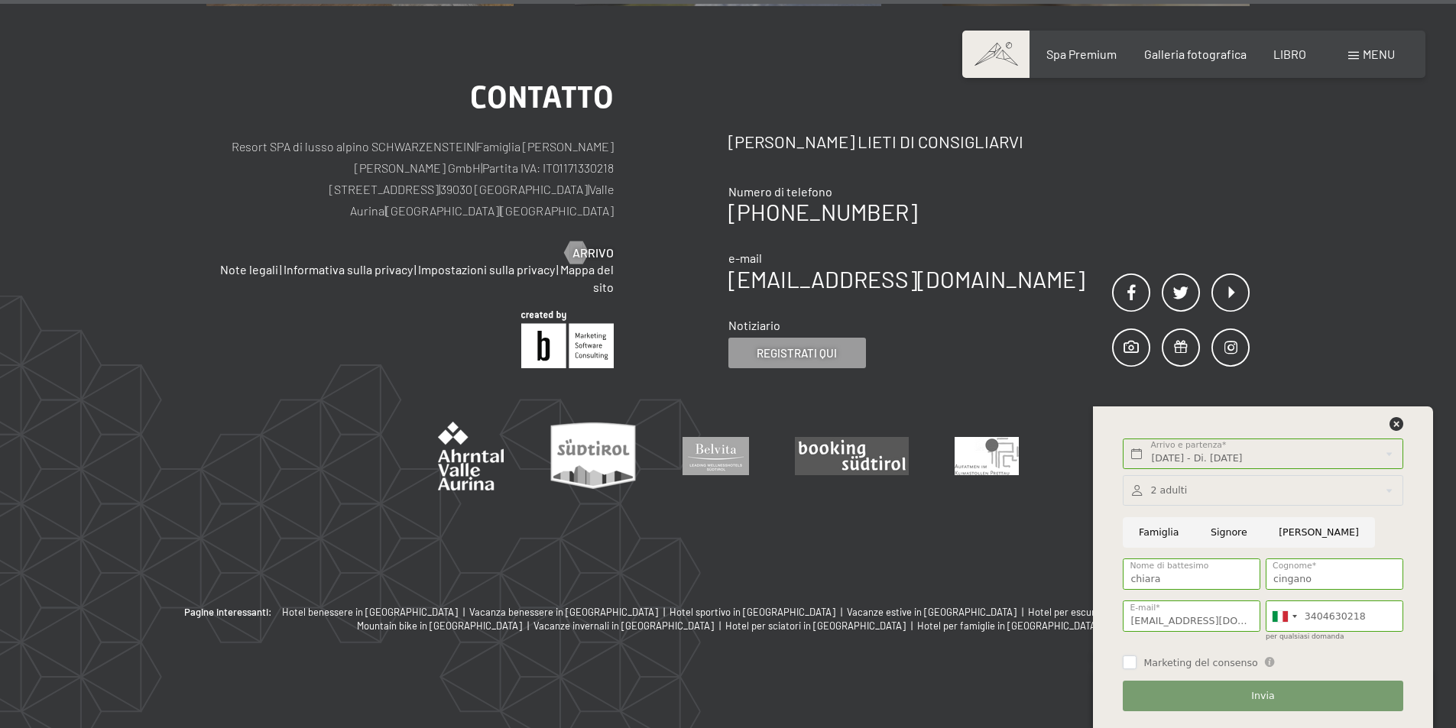
click at [1131, 663] on input "Marketing del consenso" at bounding box center [1130, 663] width 14 height 14
checkbox input "true"
click at [1267, 697] on font "Invia" at bounding box center [1262, 695] width 23 height 11
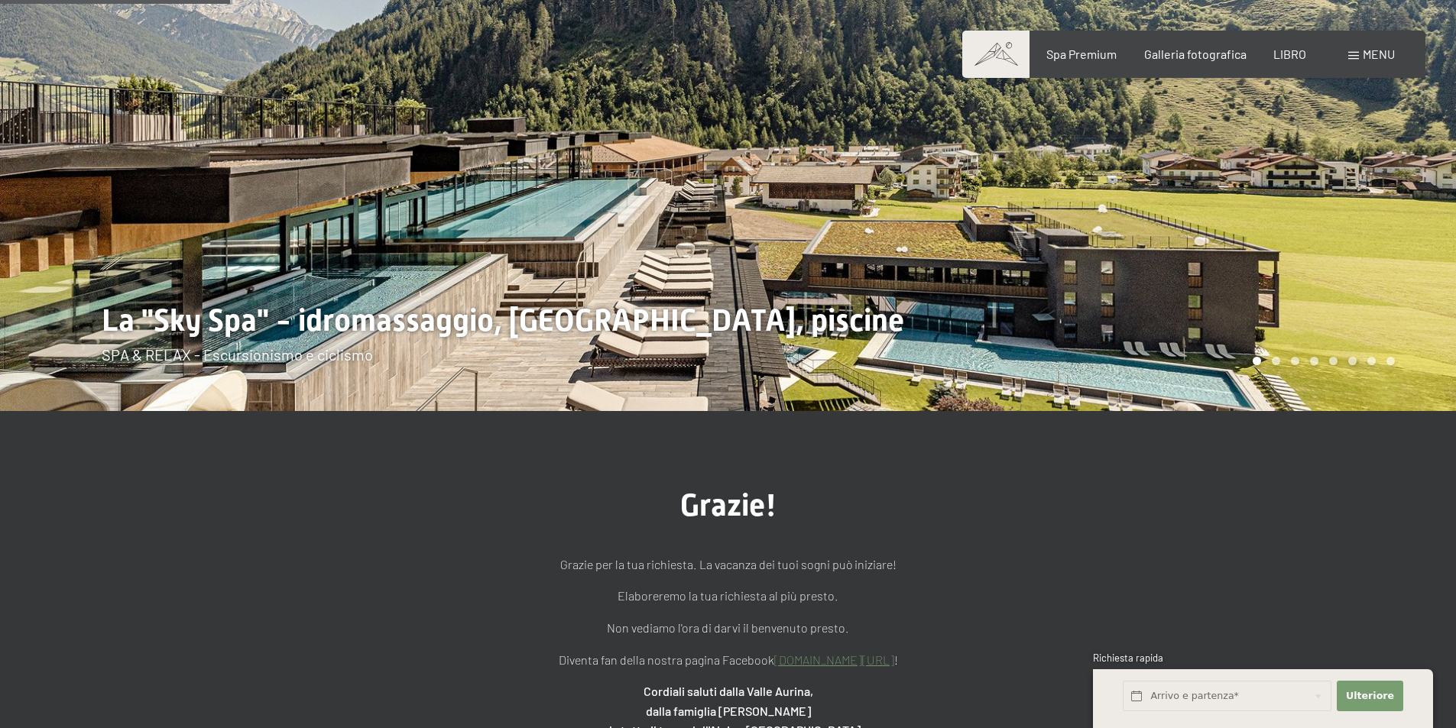
scroll to position [229, 0]
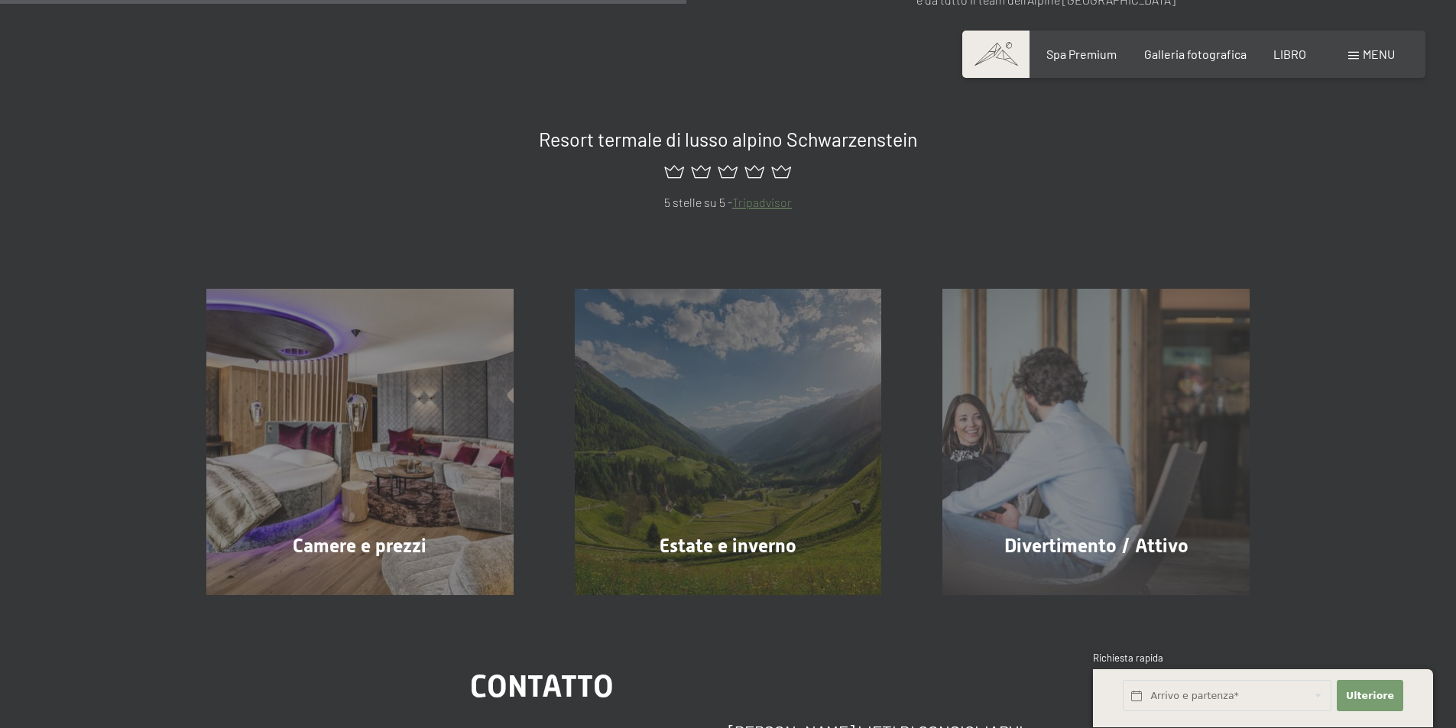
scroll to position [917, 0]
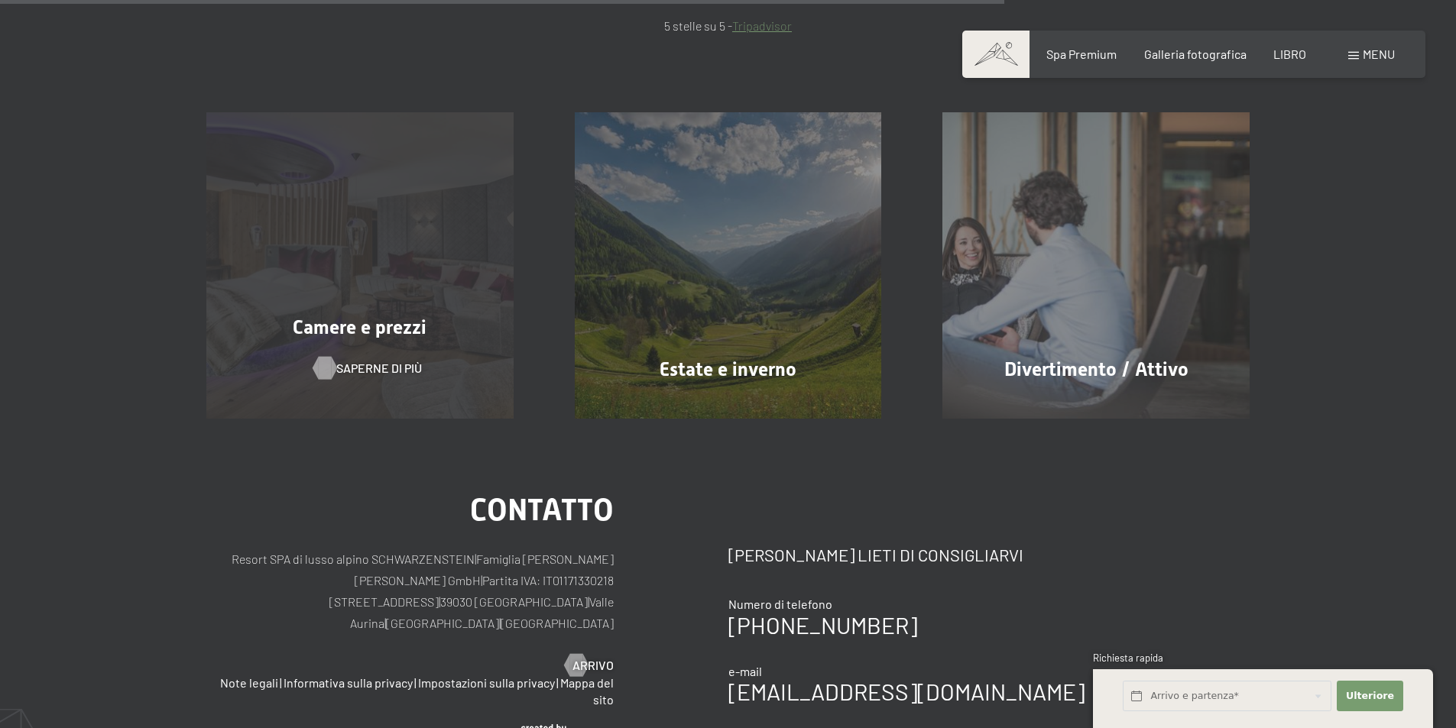
click at [394, 365] on font "Saperne di più" at bounding box center [379, 368] width 86 height 15
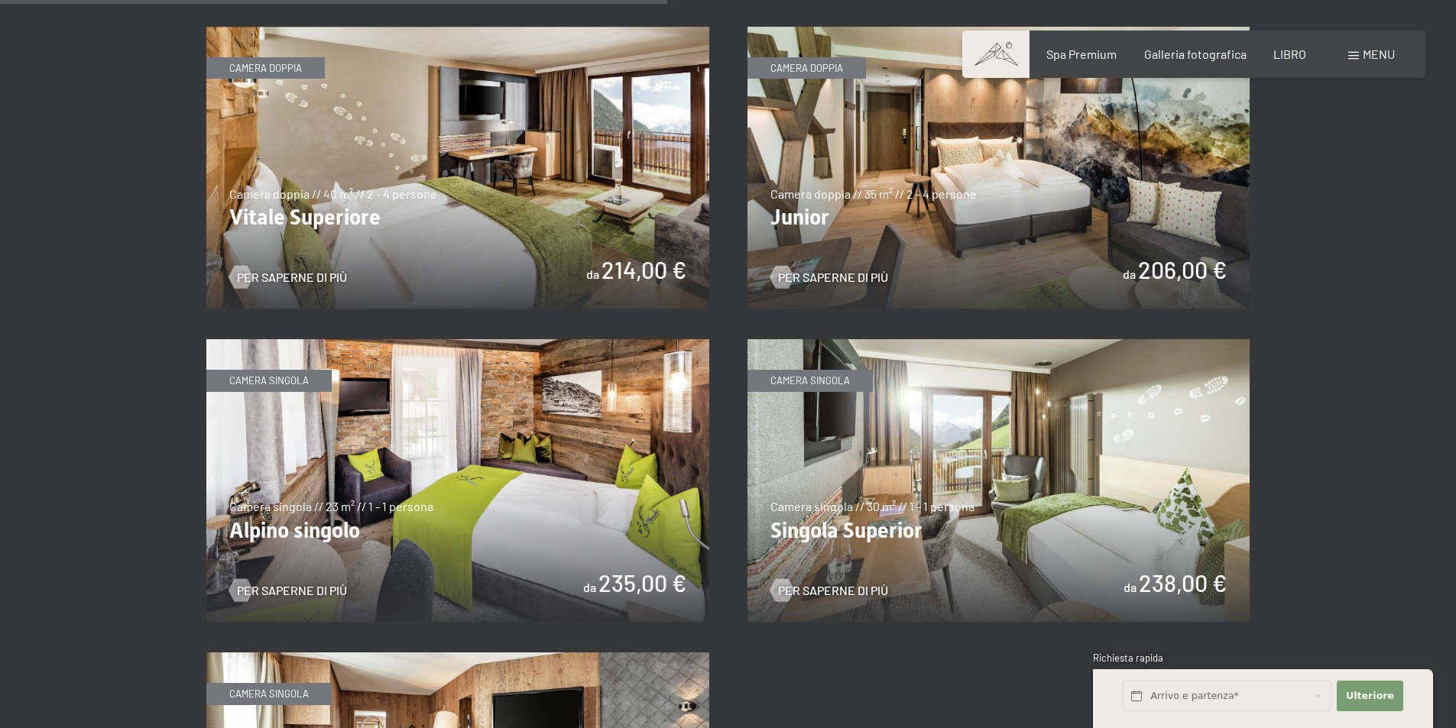
scroll to position [2140, 0]
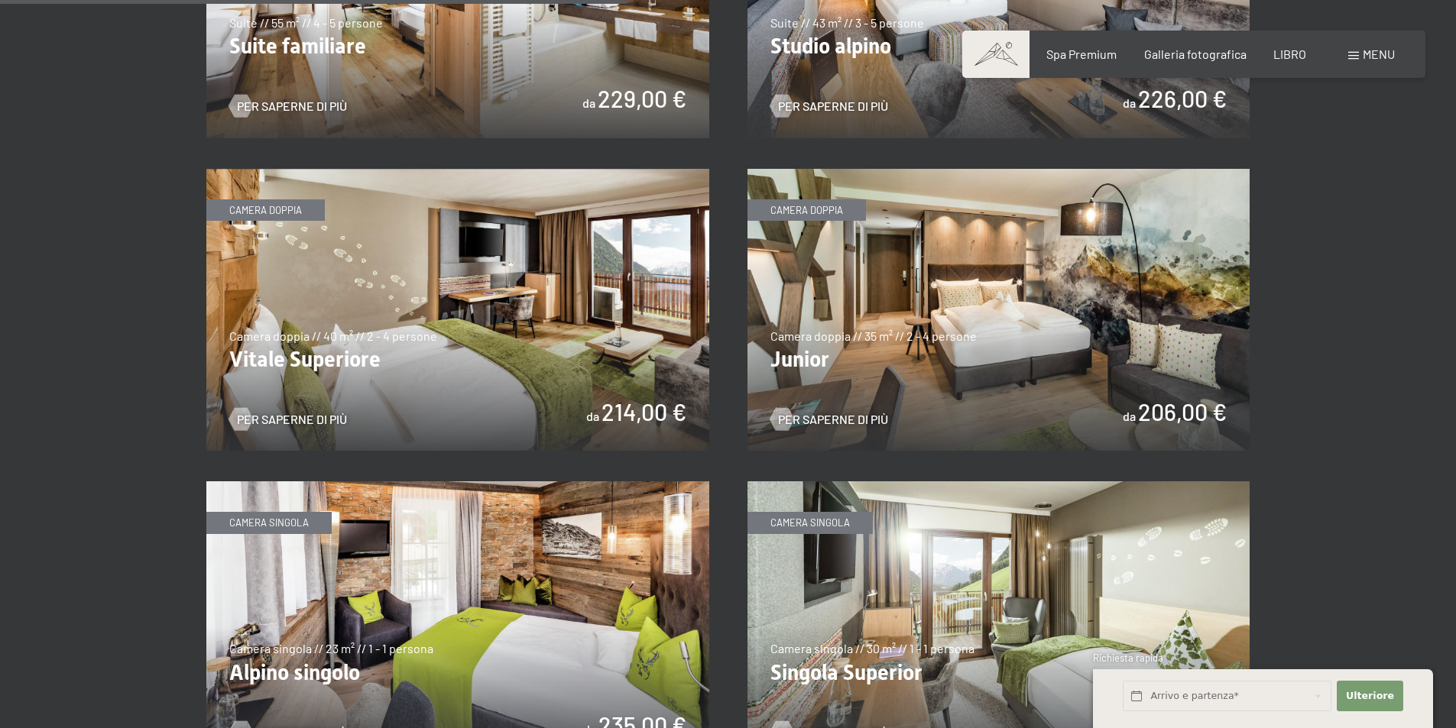
click at [910, 323] on img at bounding box center [998, 310] width 503 height 283
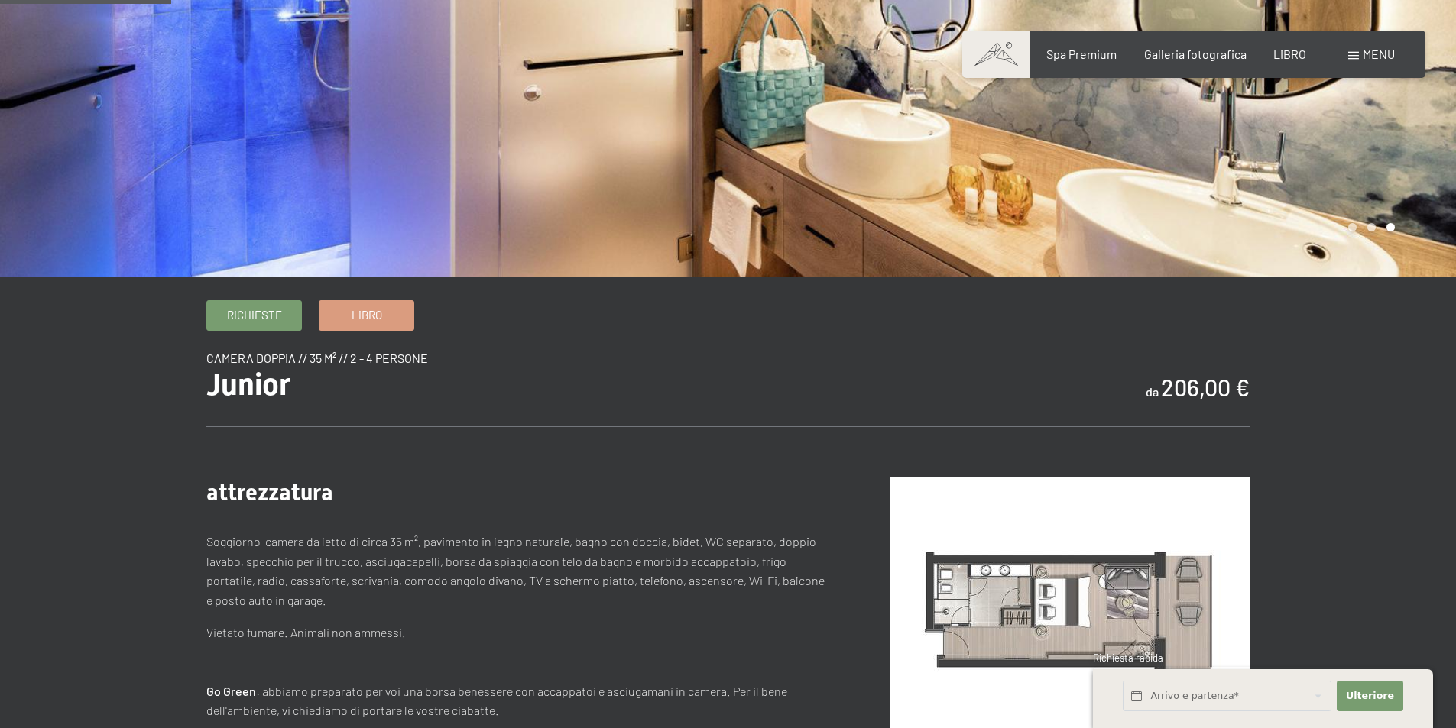
scroll to position [229, 0]
